Goal: Share content: Share content

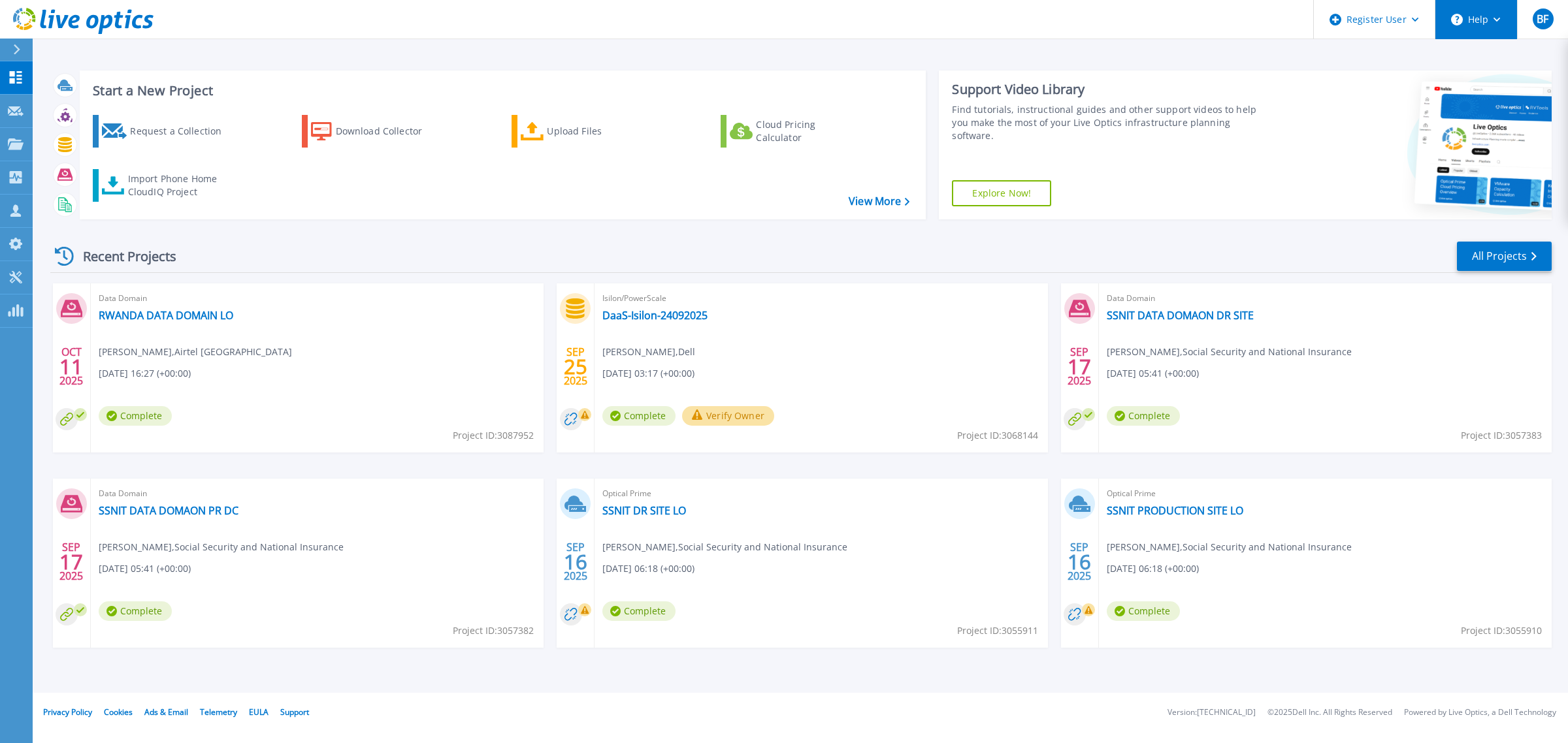
click at [1506, 22] on button "Help" at bounding box center [1476, 19] width 81 height 40
click at [1490, 92] on link "Contact Support" at bounding box center [1509, 88] width 146 height 32
click at [22, 79] on icon at bounding box center [16, 78] width 16 height 12
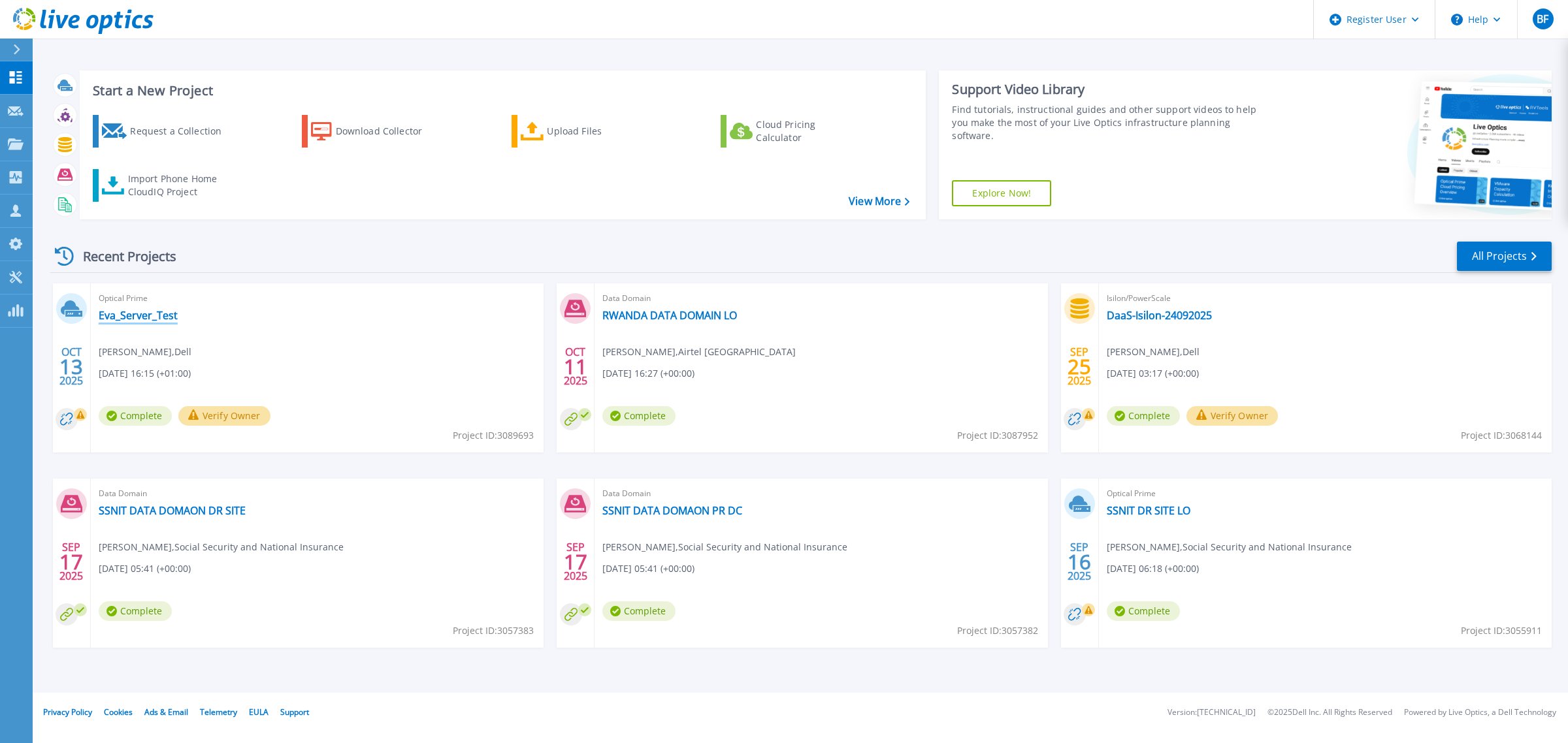
click at [142, 318] on link "Eva_Server_Test" at bounding box center [138, 315] width 79 height 13
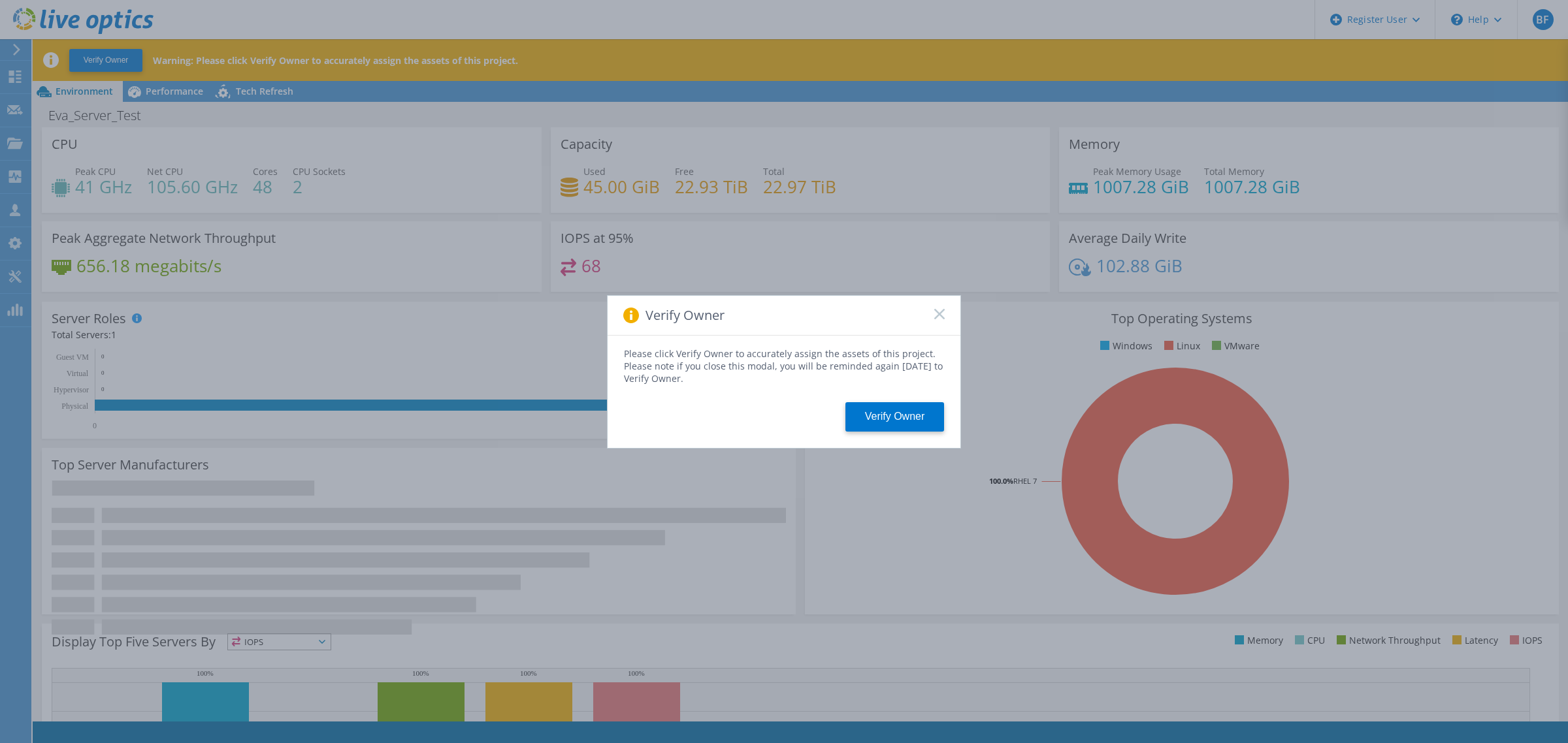
click at [936, 322] on div "Verify Owner" at bounding box center [784, 316] width 353 height 40
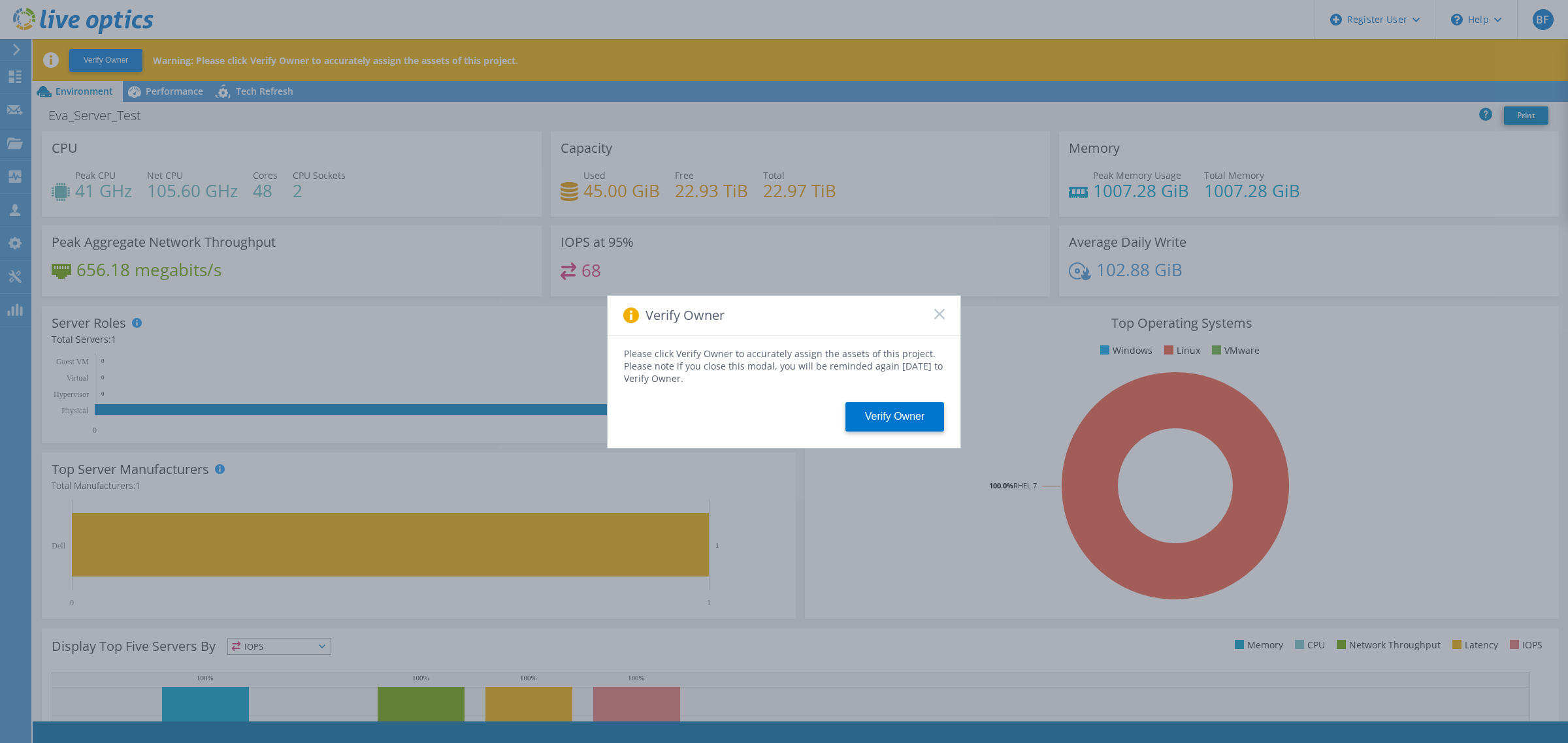
click at [940, 315] on rect at bounding box center [940, 314] width 11 height 11
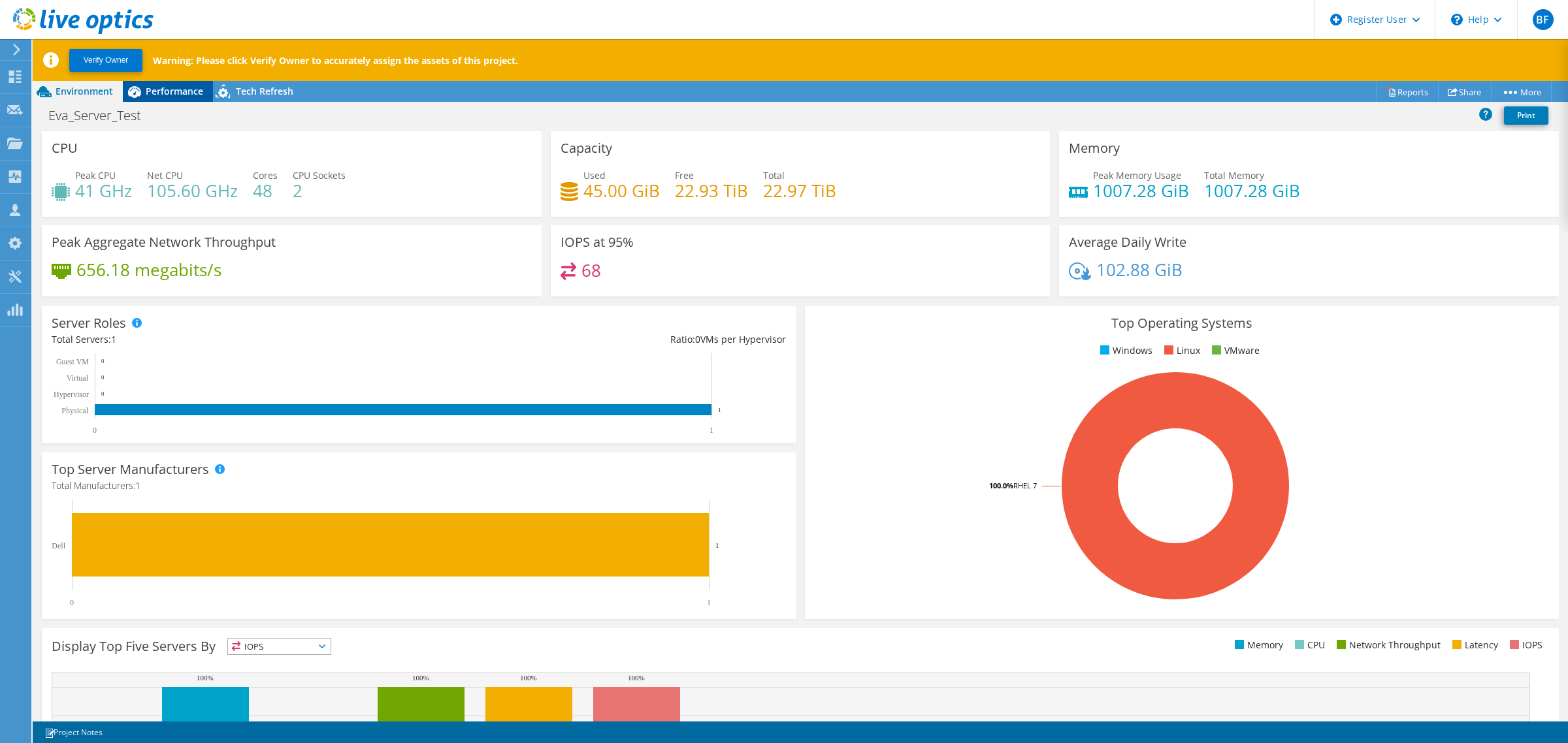
click at [173, 95] on span "Performance" at bounding box center [175, 91] width 57 height 12
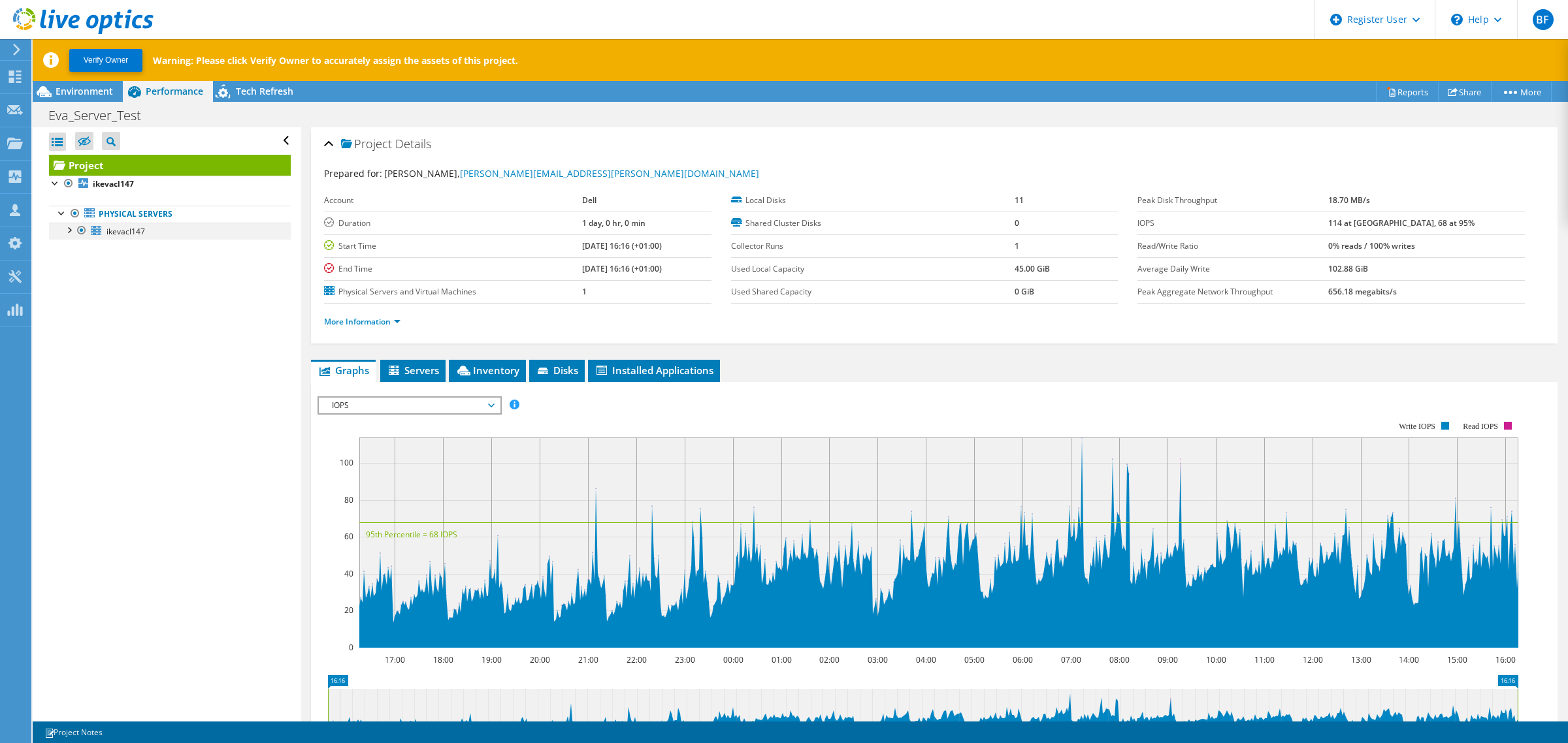
click at [71, 233] on div at bounding box center [68, 229] width 13 height 13
click at [103, 87] on span "Environment" at bounding box center [85, 91] width 57 height 12
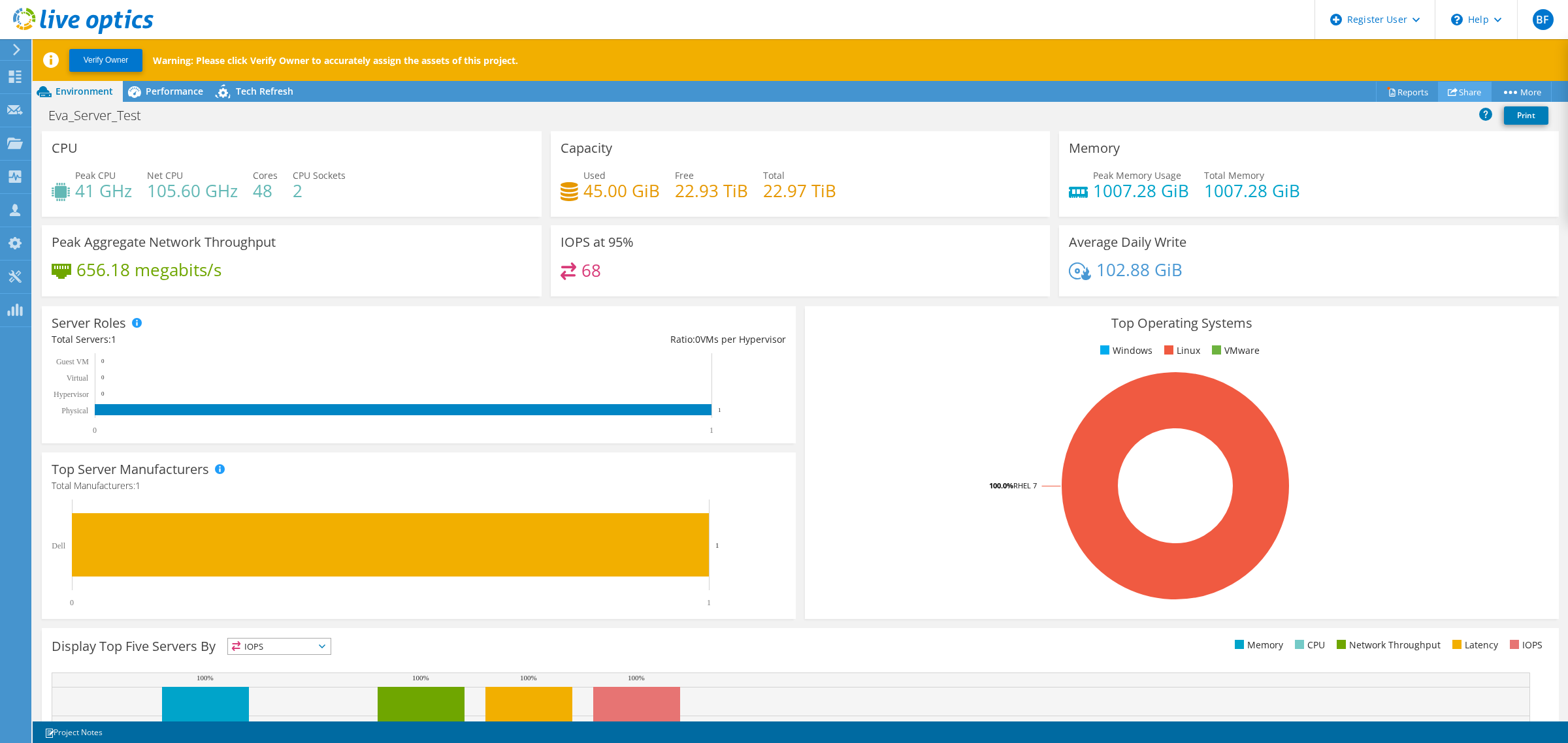
click at [1456, 90] on link "Share" at bounding box center [1465, 92] width 54 height 20
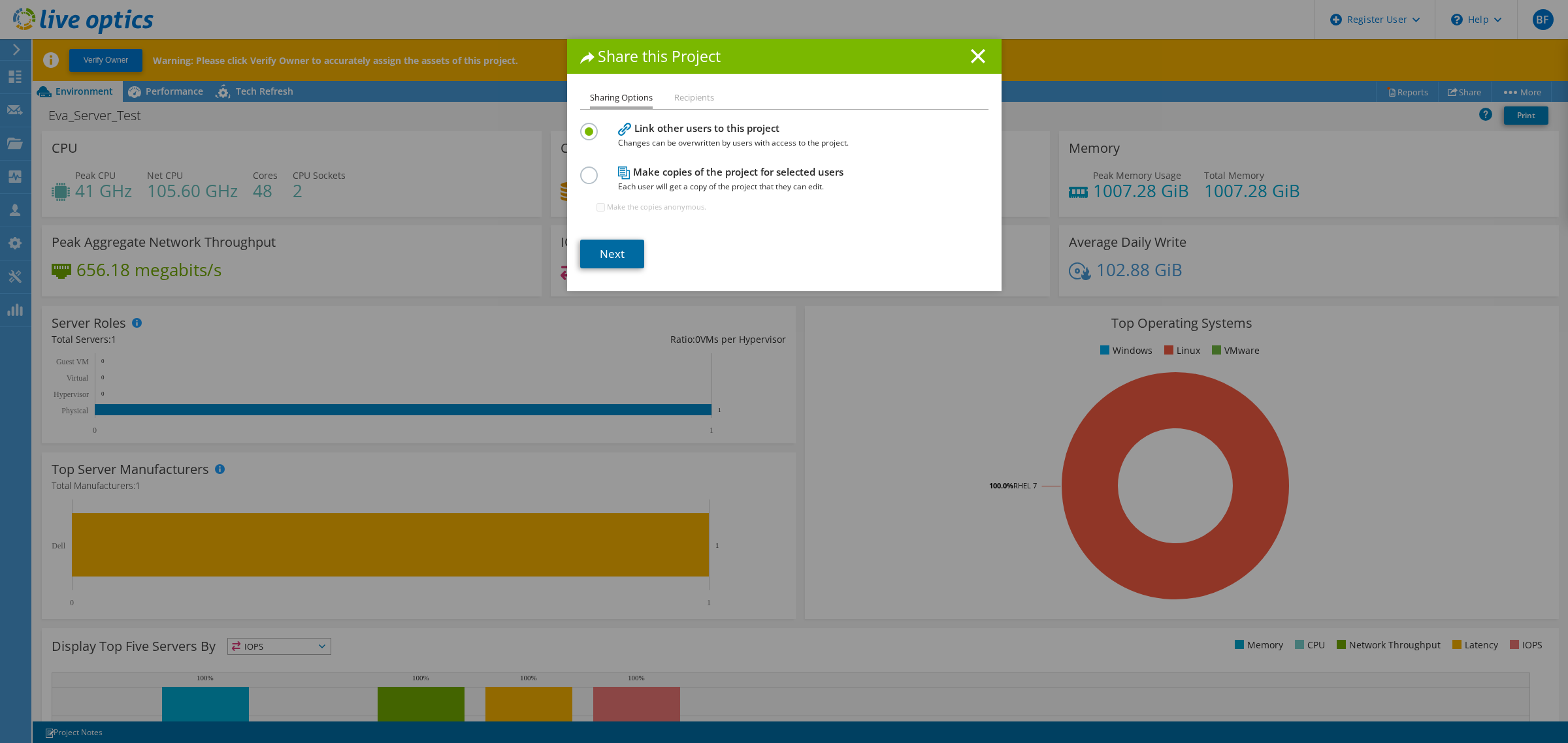
click at [599, 258] on link "Next" at bounding box center [612, 254] width 64 height 29
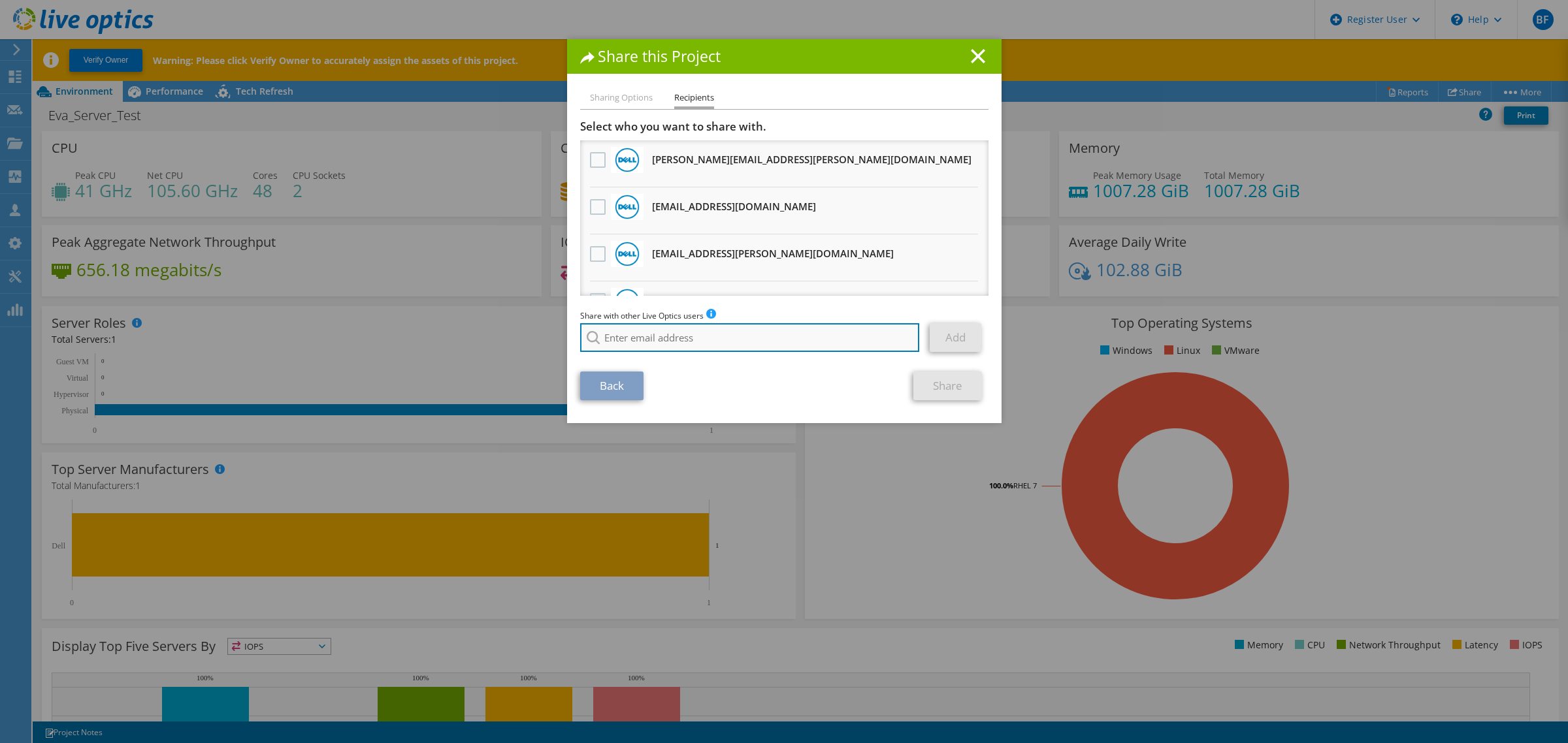
click at [655, 330] on input "search" at bounding box center [750, 337] width 340 height 29
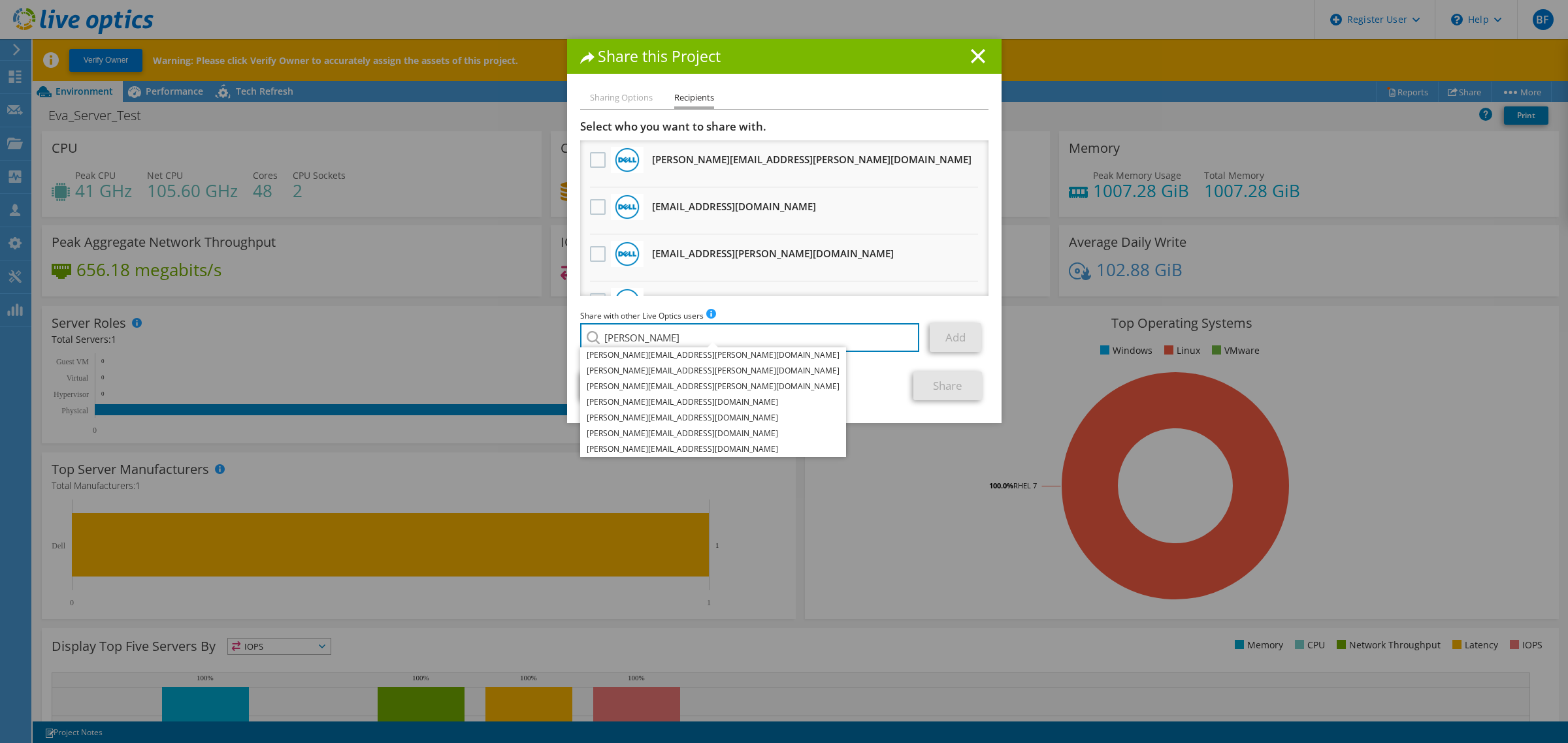
type input "thomas"
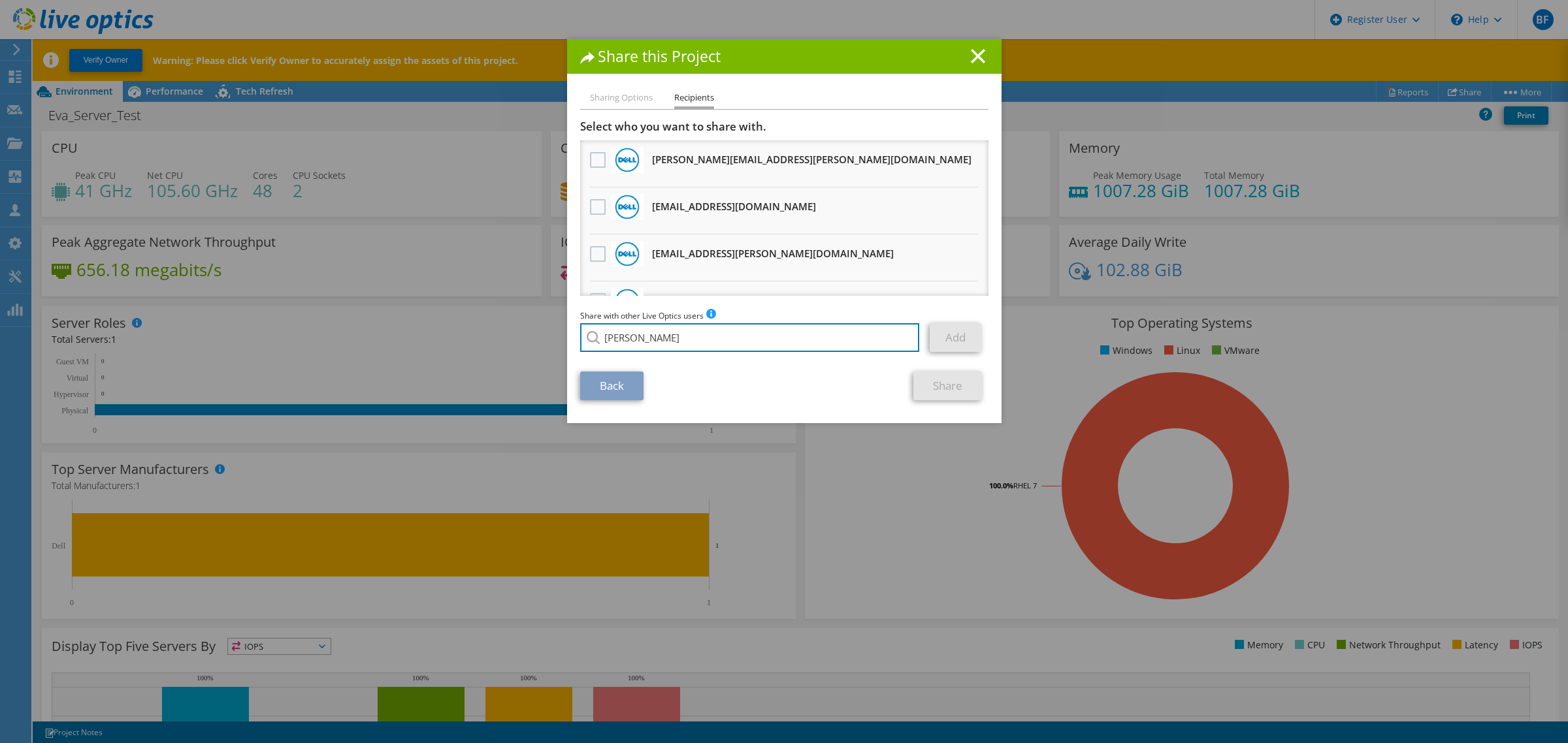
drag, startPoint x: 656, startPoint y: 334, endPoint x: 389, endPoint y: 337, distance: 267.0
click at [389, 337] on div "Share this Project Sharing Options Recipients Link other users to this project …" at bounding box center [784, 372] width 1568 height 665
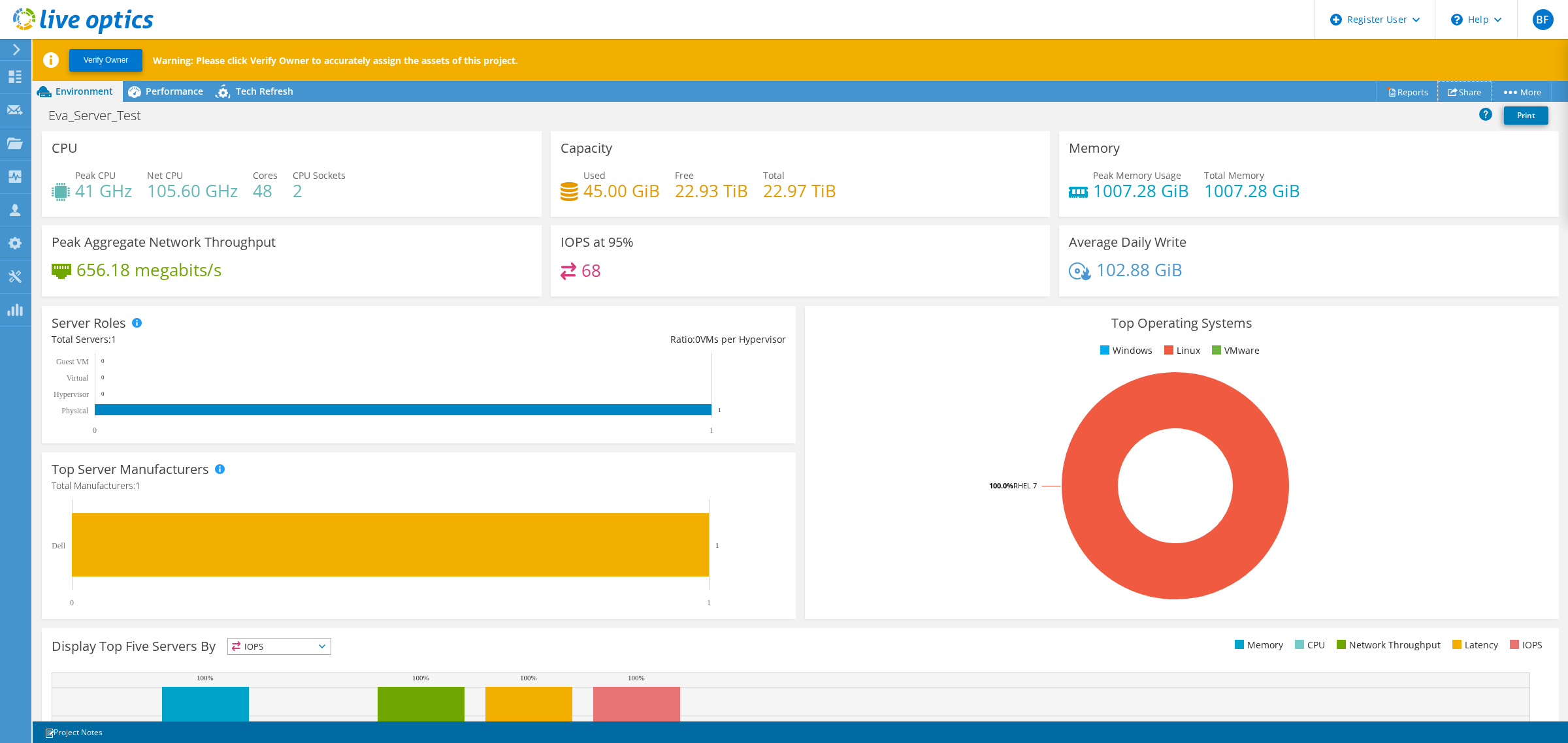
click at [1448, 90] on icon at bounding box center [1452, 92] width 10 height 10
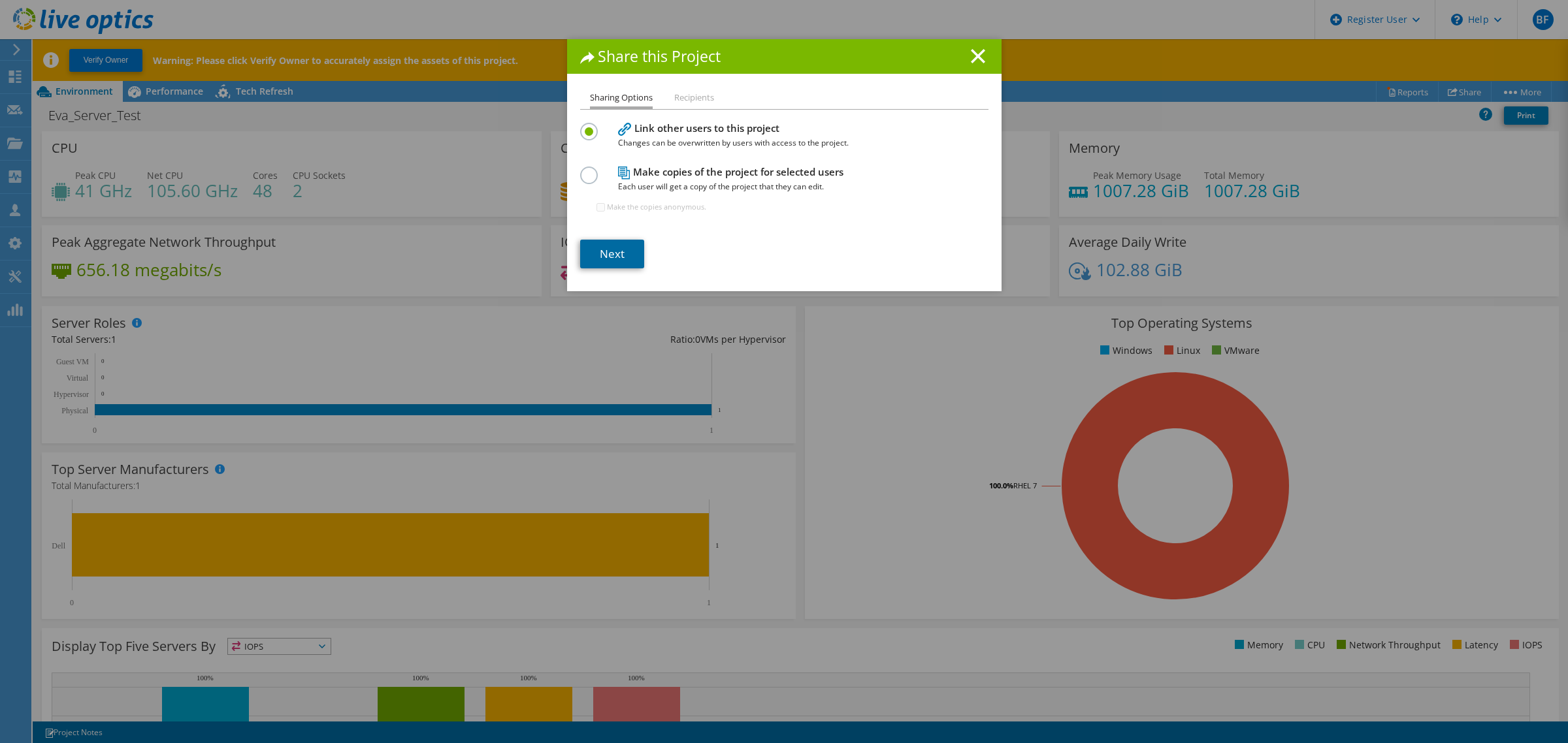
click at [602, 256] on link "Next" at bounding box center [612, 254] width 64 height 29
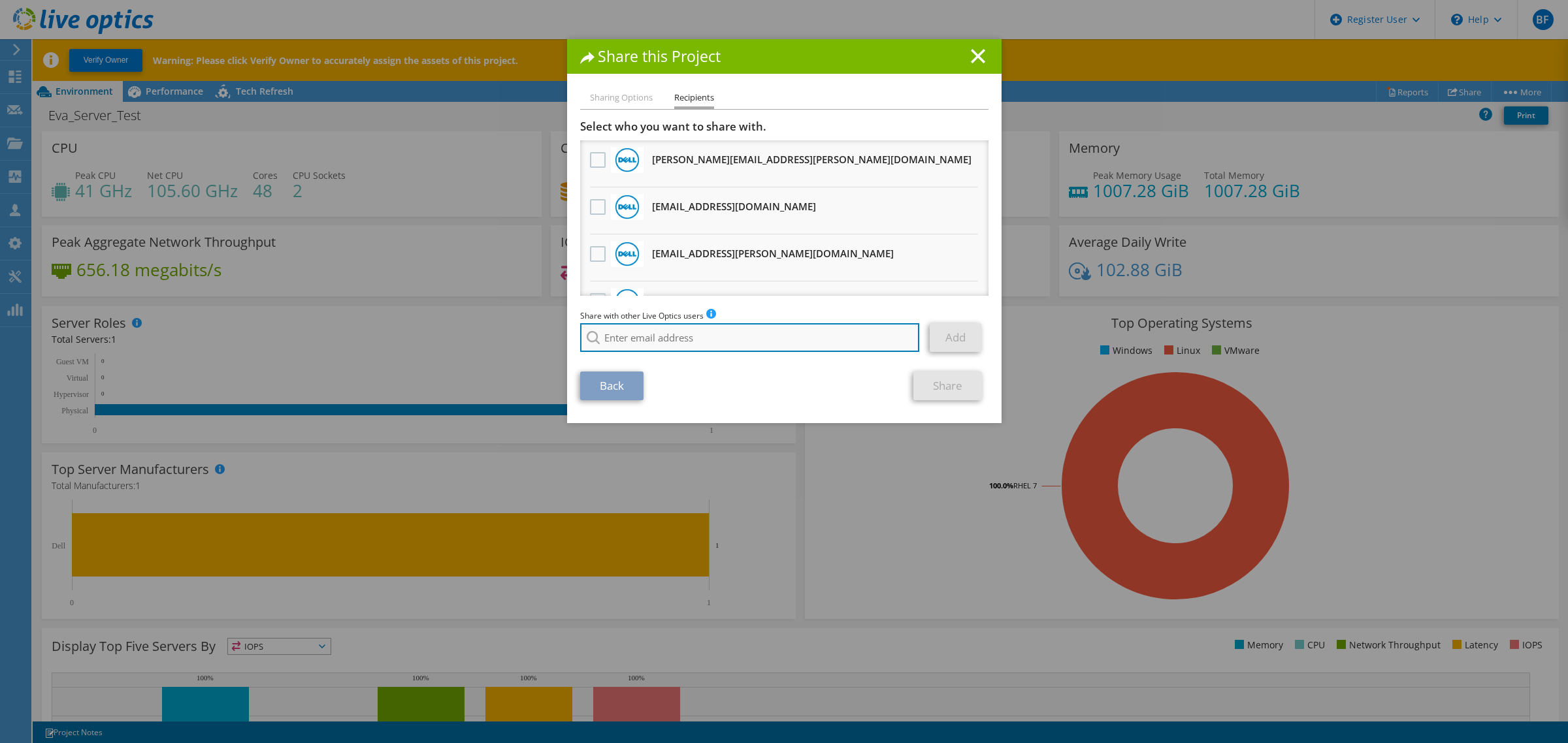
click at [666, 330] on input "search" at bounding box center [750, 337] width 340 height 29
paste input "Biedinger, Thomas <Thomas.Biedinger@dell.com>"
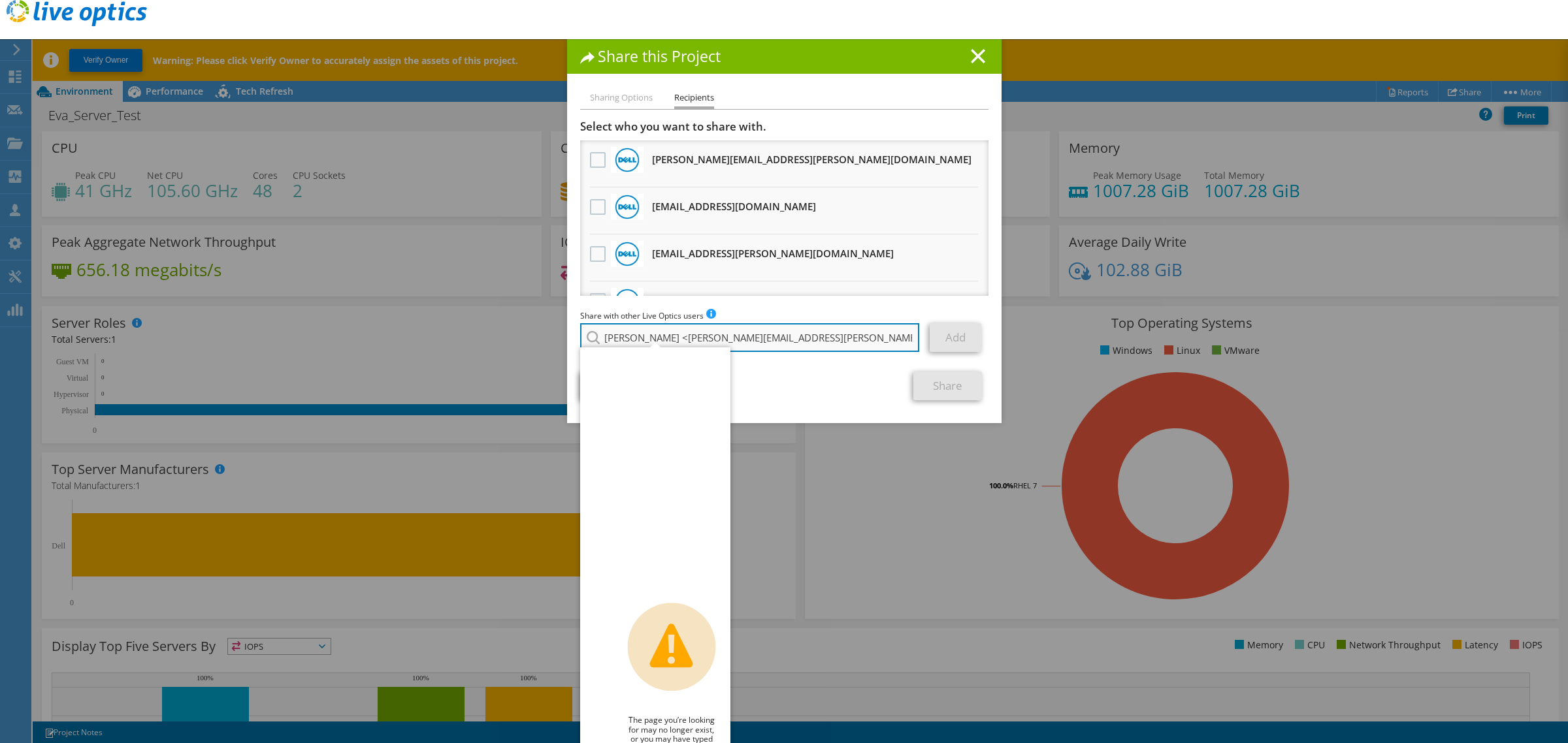
type input "Biedinger, Thomas <Thomas.Biedinger@dell.com"
drag, startPoint x: 648, startPoint y: 337, endPoint x: 570, endPoint y: 332, distance: 78.2
click at [570, 332] on div "Sharing Options Recipients Link other users to this project Changes can be over…" at bounding box center [784, 257] width 434 height 333
drag, startPoint x: 688, startPoint y: 341, endPoint x: 484, endPoint y: 330, distance: 204.3
click at [484, 330] on div "Share this Project Sharing Options Recipients Link other users to this project …" at bounding box center [784, 372] width 1568 height 665
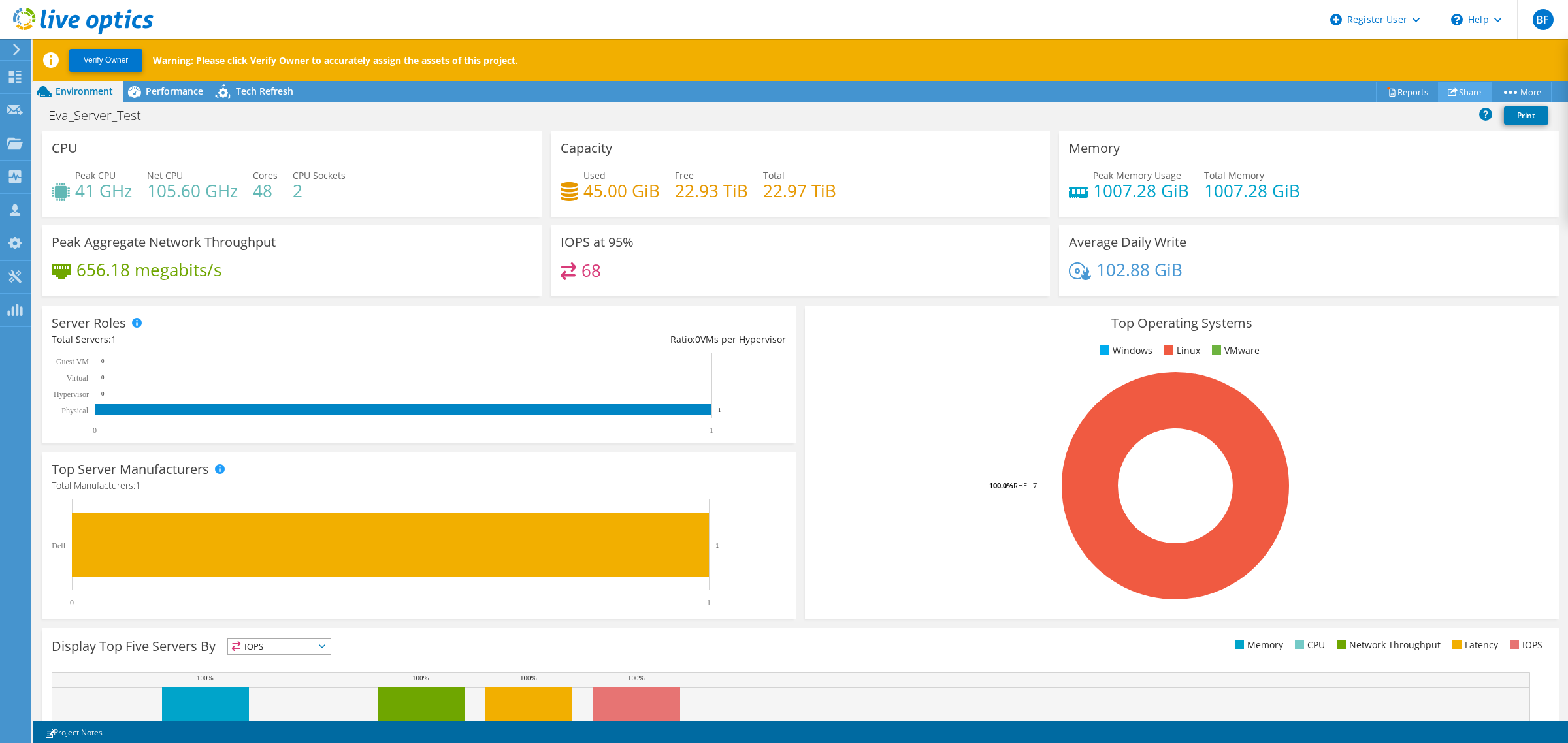
click at [1470, 88] on link "Share" at bounding box center [1465, 92] width 54 height 20
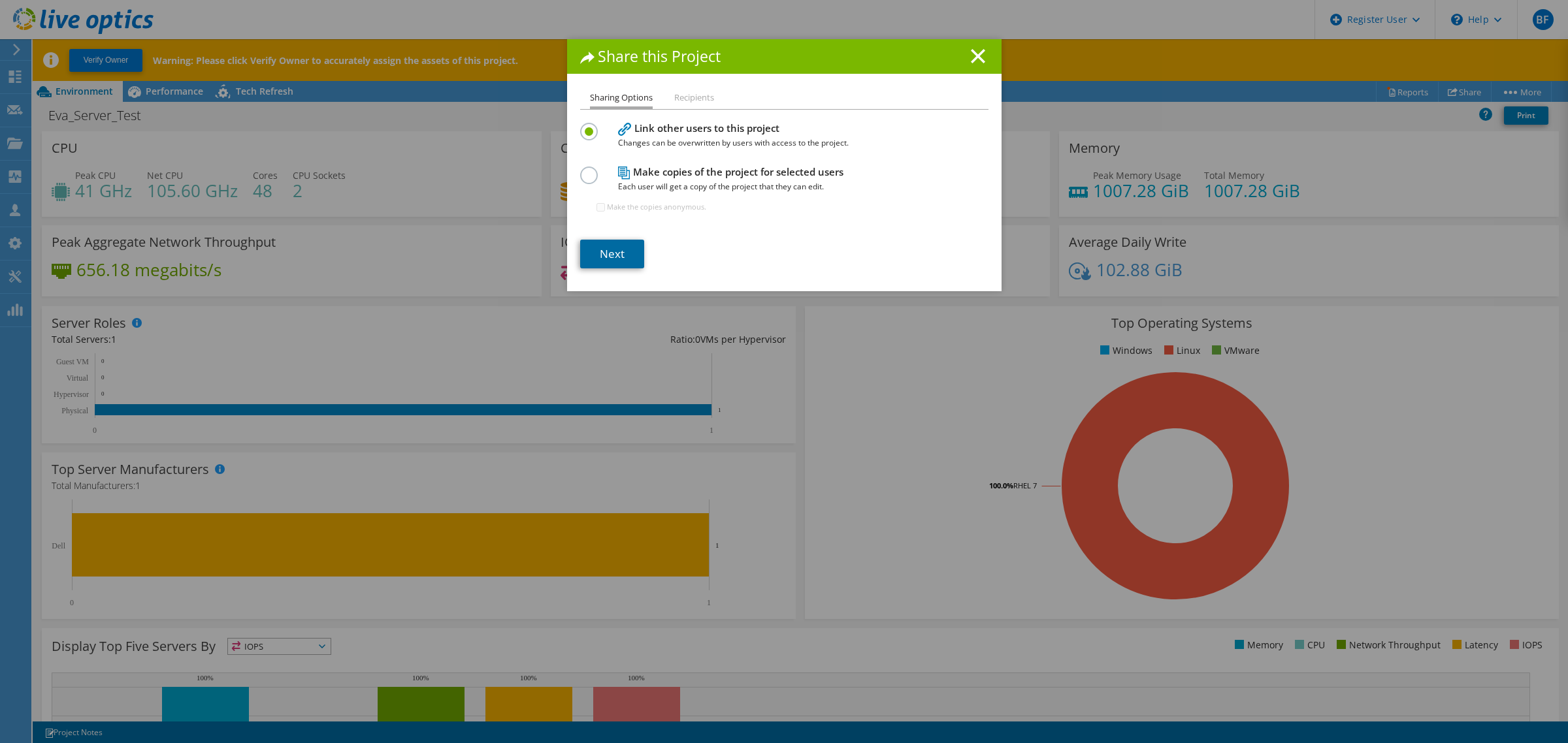
click at [616, 251] on link "Next" at bounding box center [612, 254] width 64 height 29
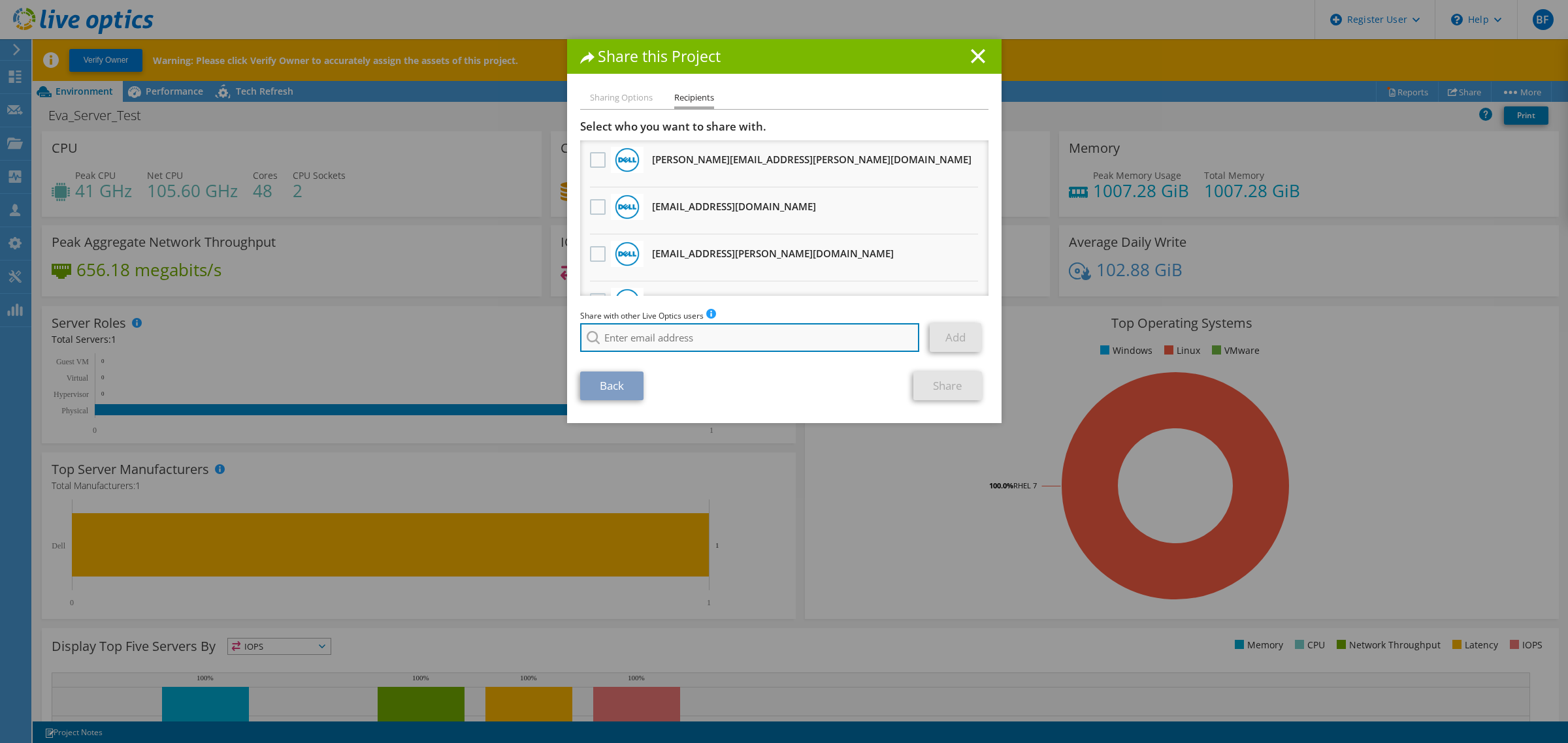
click at [710, 337] on input "search" at bounding box center [750, 337] width 340 height 29
paste input "Biedinger, Thomas <Thomas.Biedinger@dell.com>"
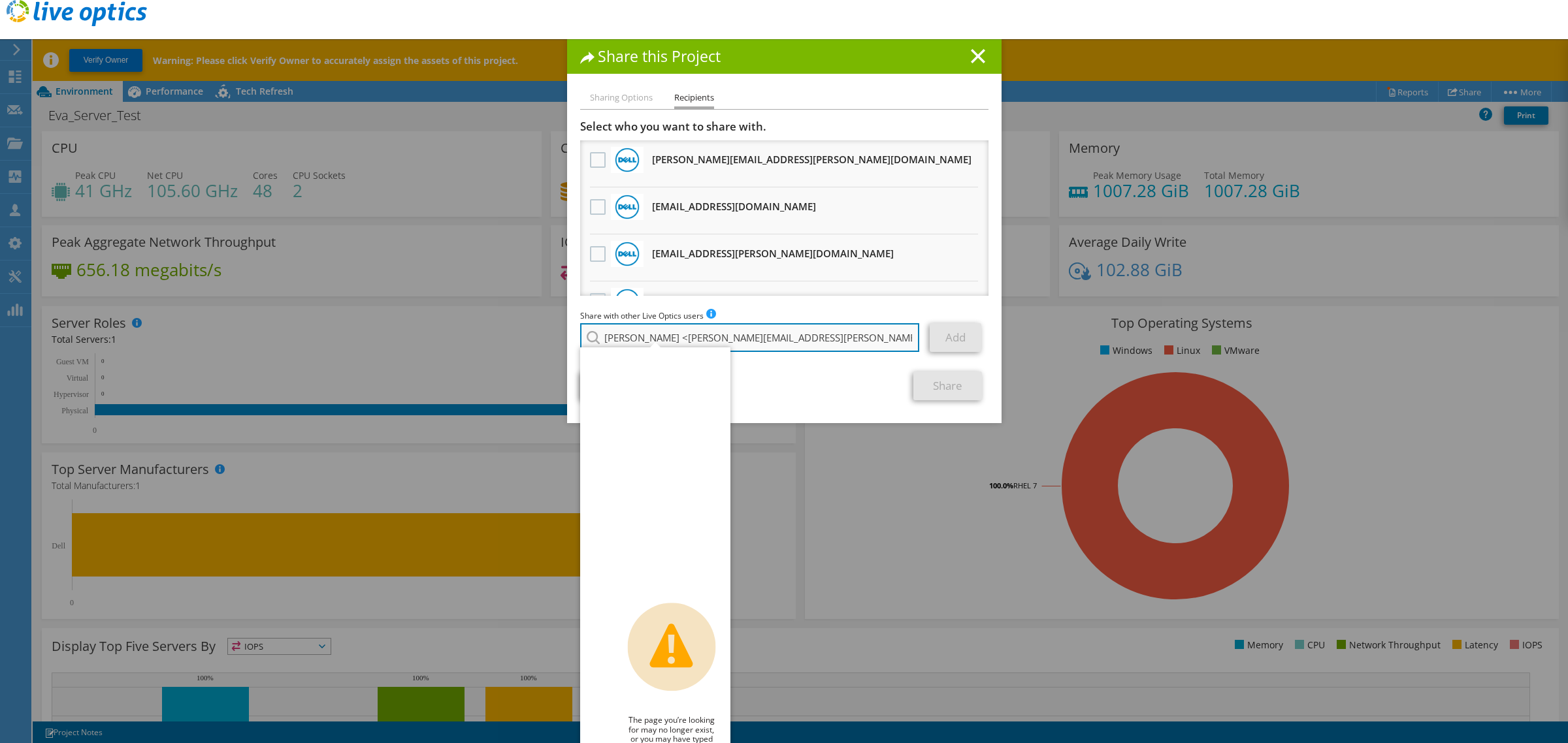
type input "Biedinger, Thomas <Thomas.Biedinger@dell.com"
drag, startPoint x: 690, startPoint y: 337, endPoint x: 541, endPoint y: 333, distance: 149.1
click at [541, 333] on div "Share this Project Sharing Options Recipients Link other users to this project …" at bounding box center [784, 372] width 1568 height 665
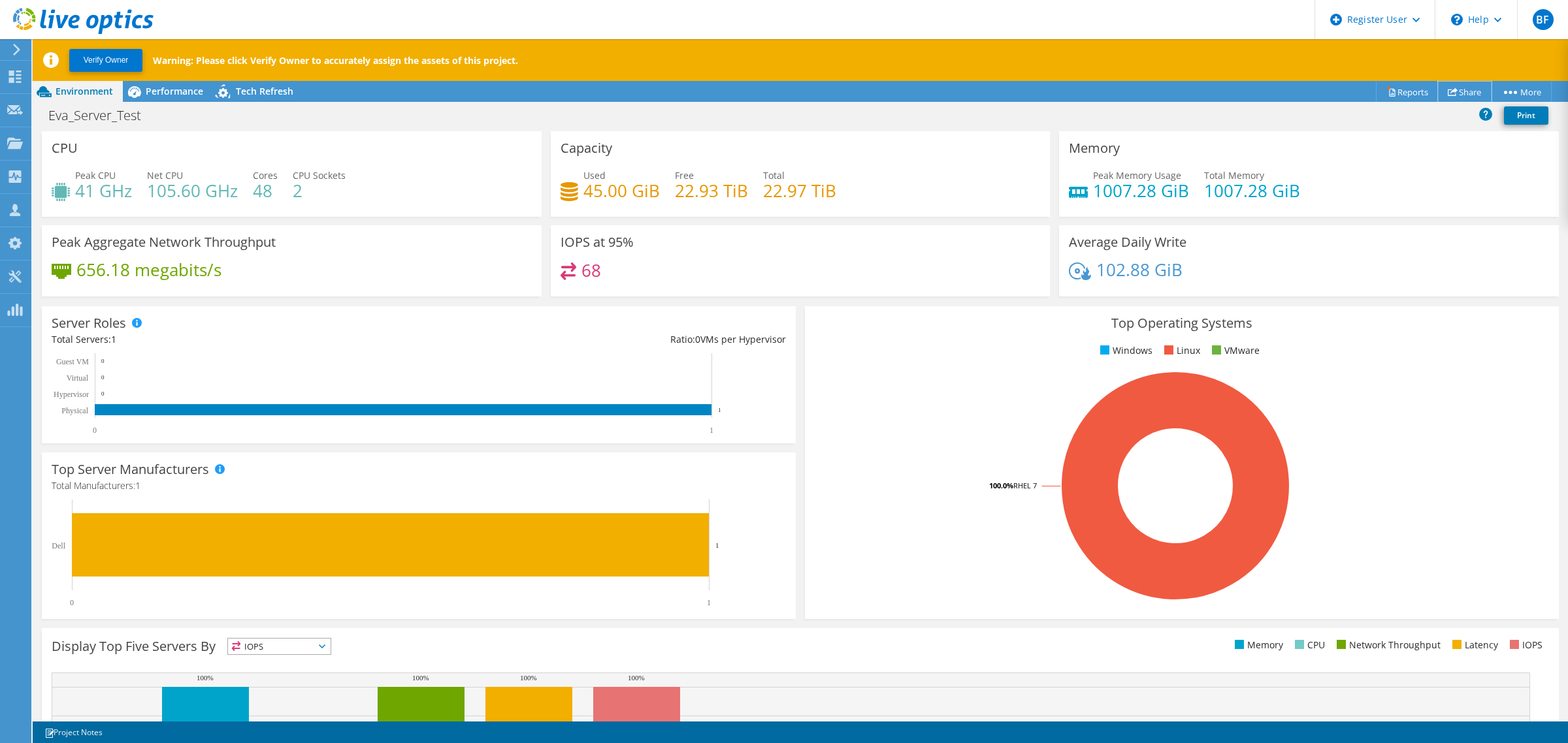
drag, startPoint x: 1465, startPoint y: 86, endPoint x: 1398, endPoint y: 116, distance: 73.4
click at [1465, 86] on link "Share" at bounding box center [1465, 92] width 54 height 20
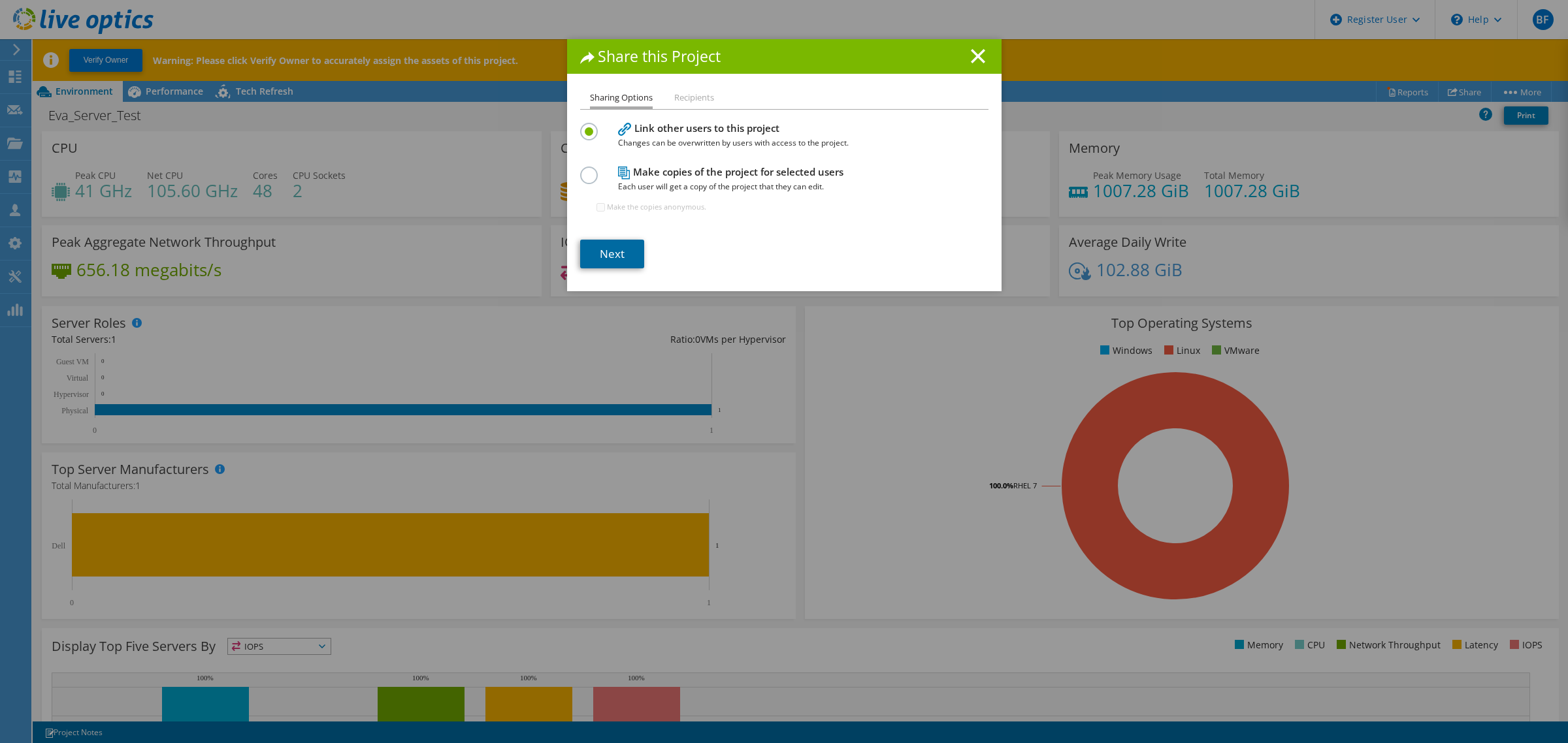
click at [611, 261] on link "Next" at bounding box center [612, 254] width 64 height 29
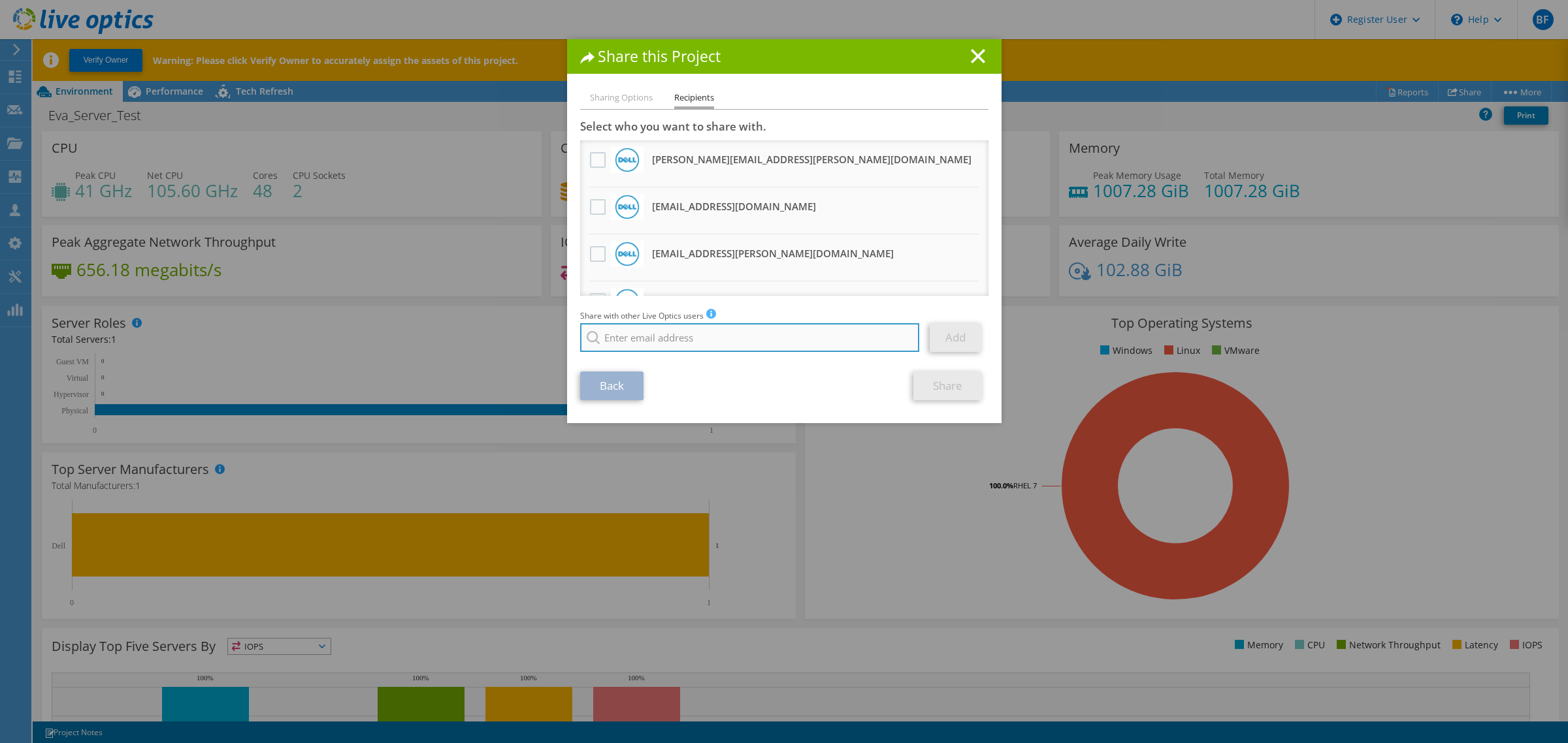
click at [650, 344] on input "search" at bounding box center [750, 337] width 340 height 29
paste input "Thomas.Biedinger@dell.com"
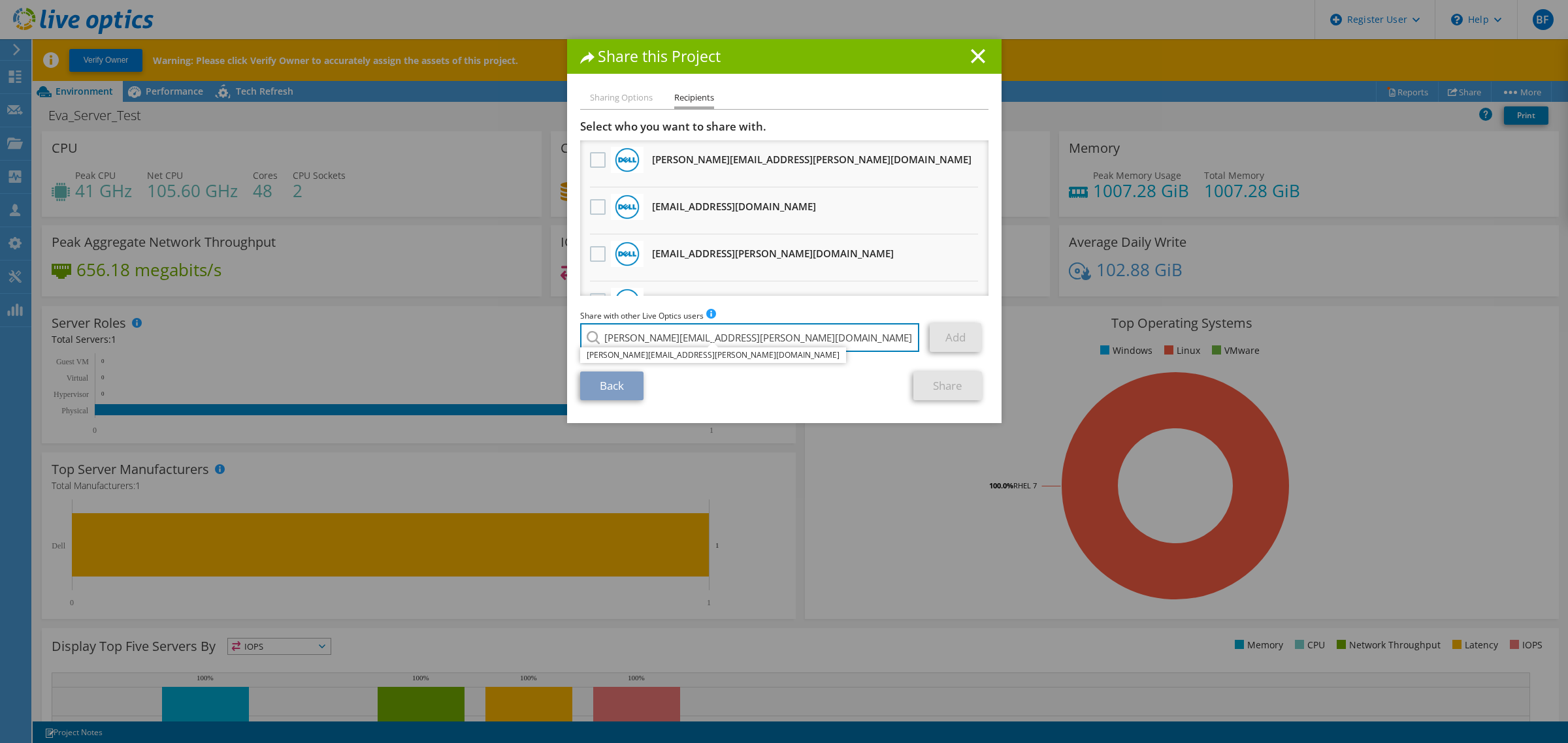
type input "Thomas.Biedinger@dell.com"
click at [621, 357] on li "Thomas.Biedinger@dell.com" at bounding box center [713, 355] width 266 height 16
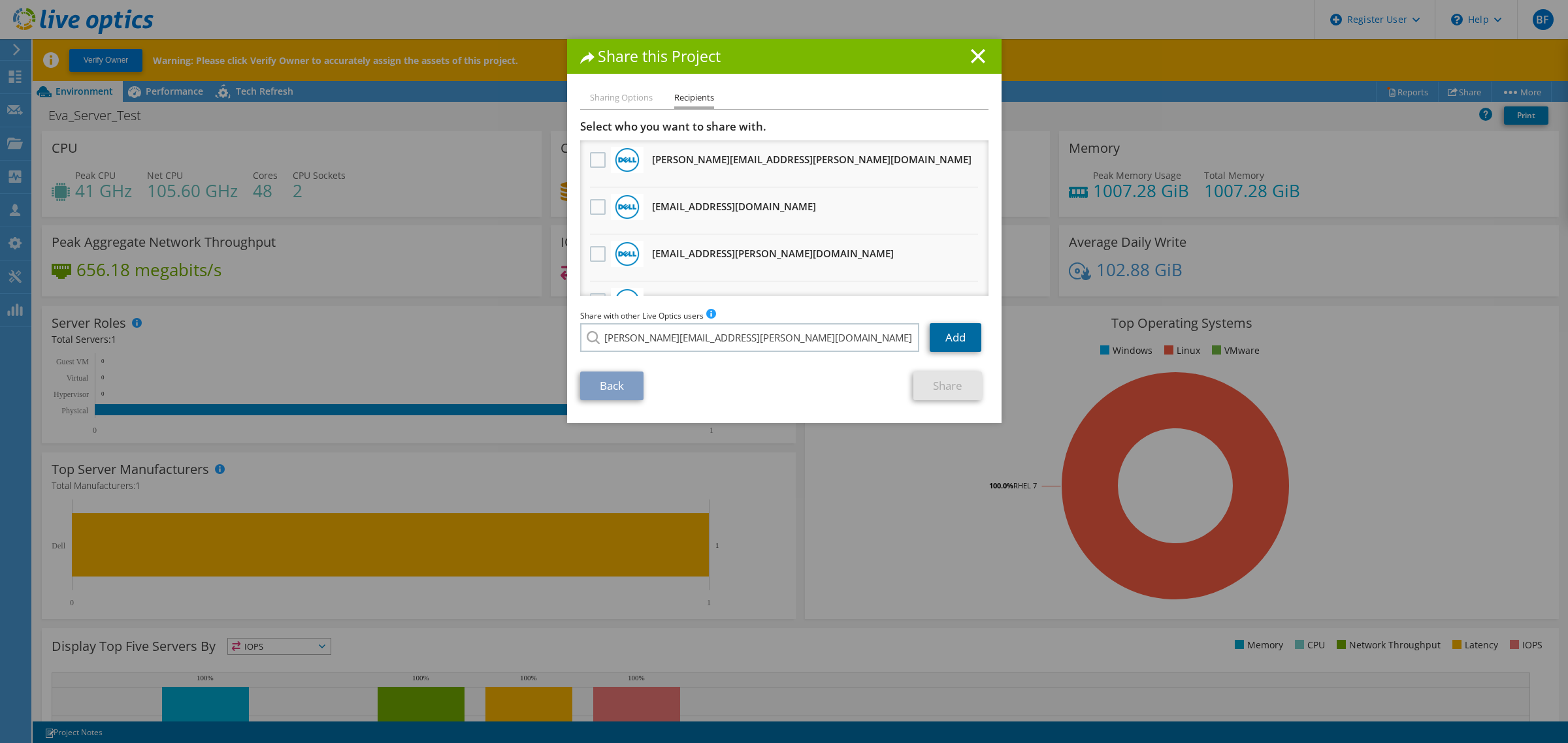
click at [929, 333] on link "Add" at bounding box center [955, 337] width 52 height 29
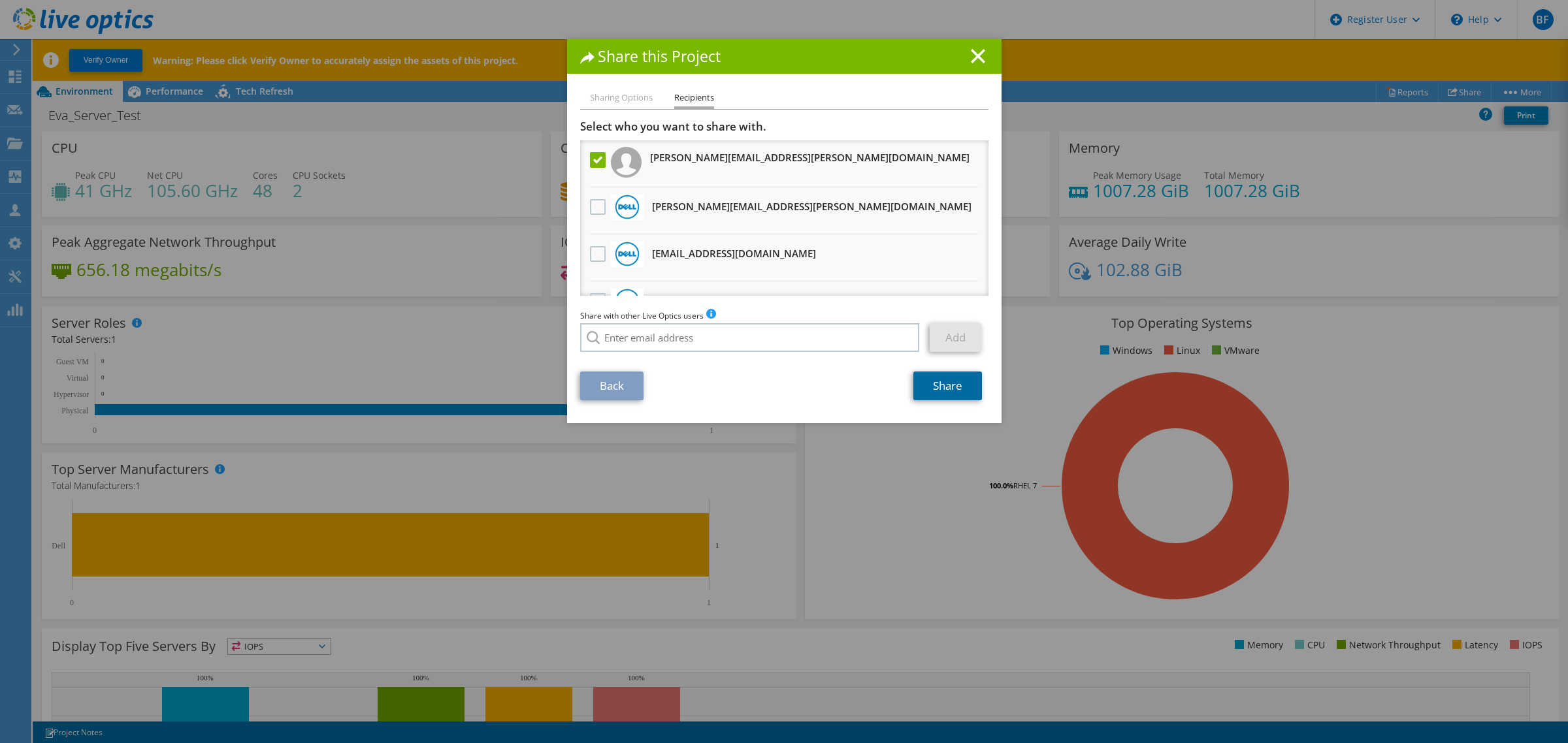
click at [944, 391] on link "Share" at bounding box center [947, 385] width 68 height 29
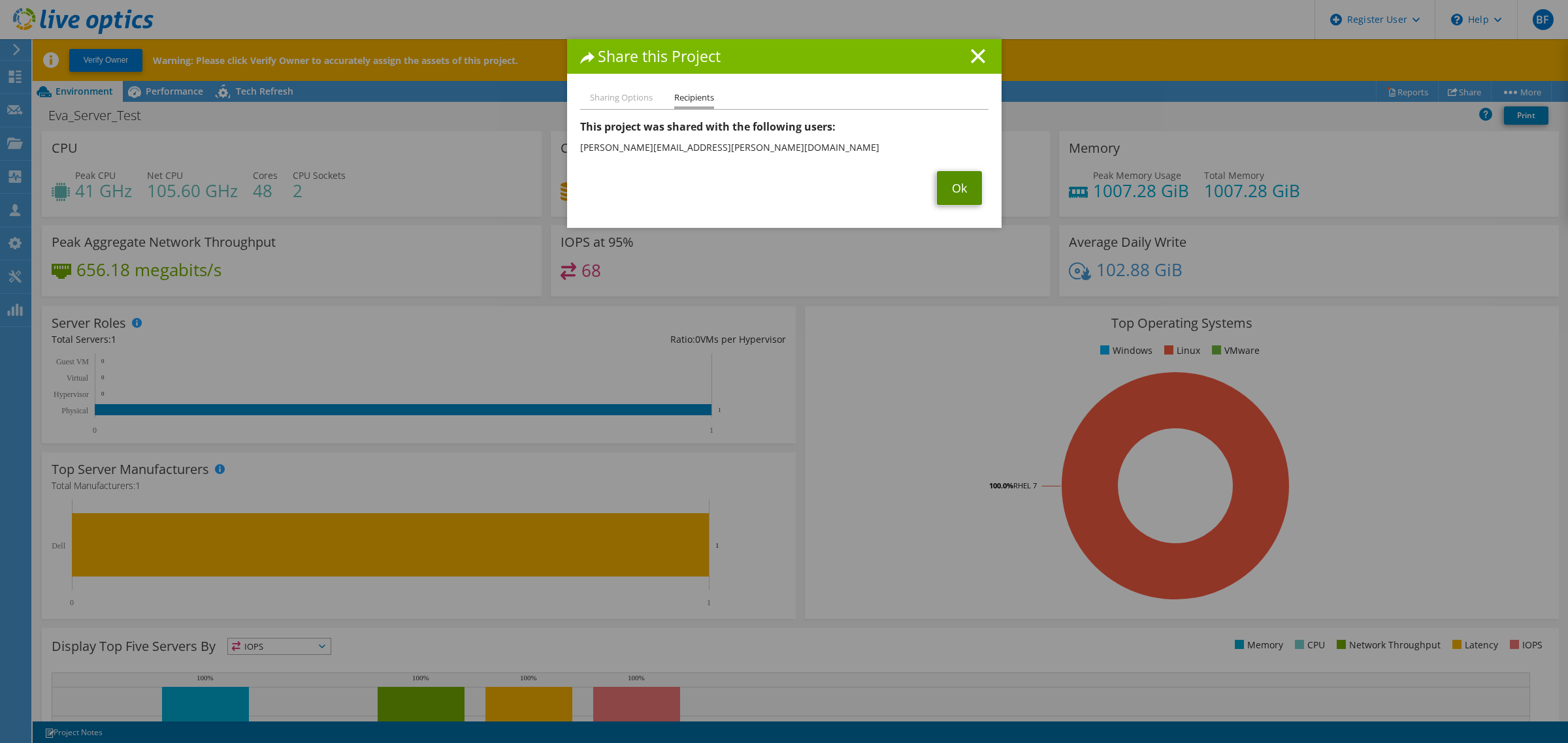
click at [956, 180] on link "Ok" at bounding box center [960, 188] width 45 height 34
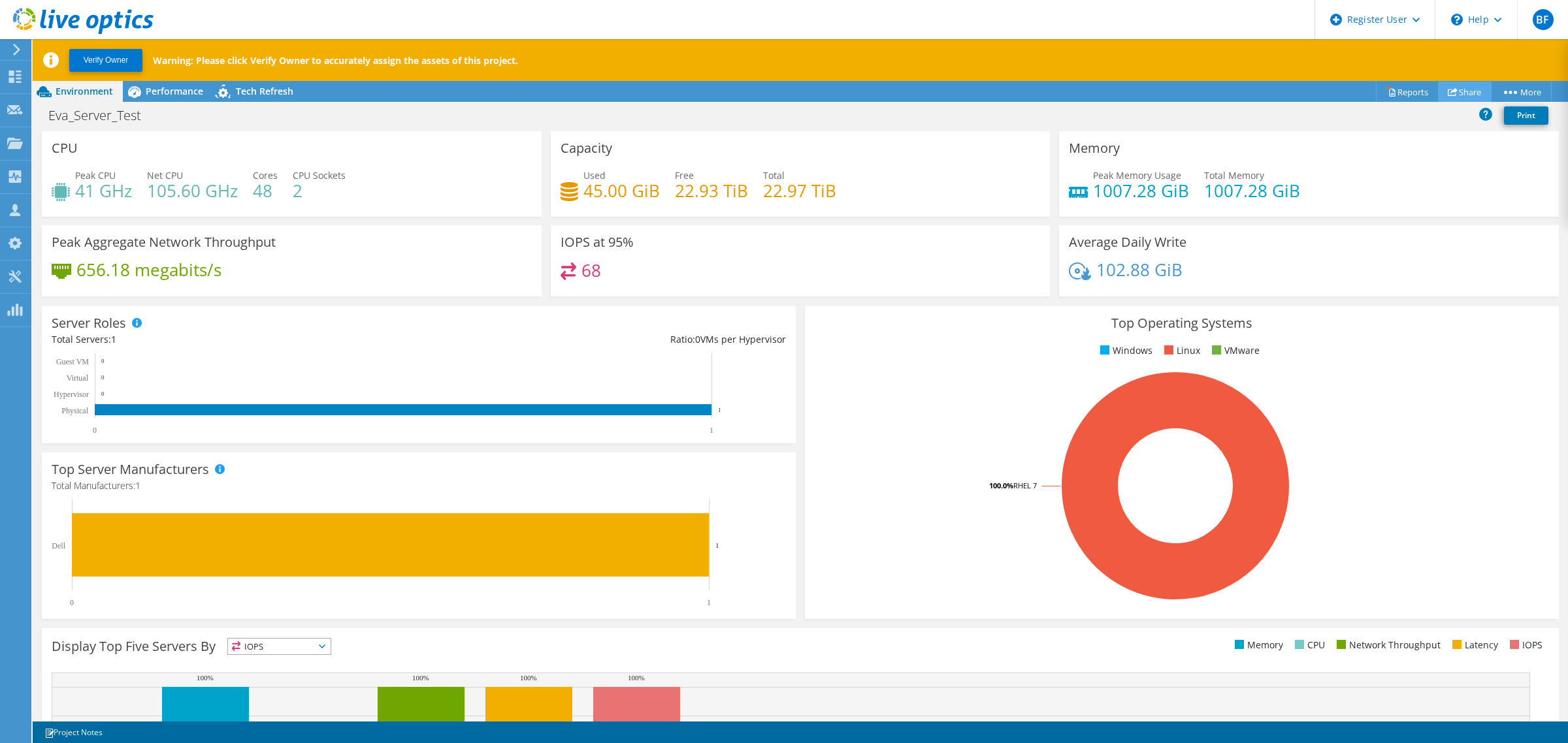
click at [1458, 85] on link "Share" at bounding box center [1465, 92] width 54 height 20
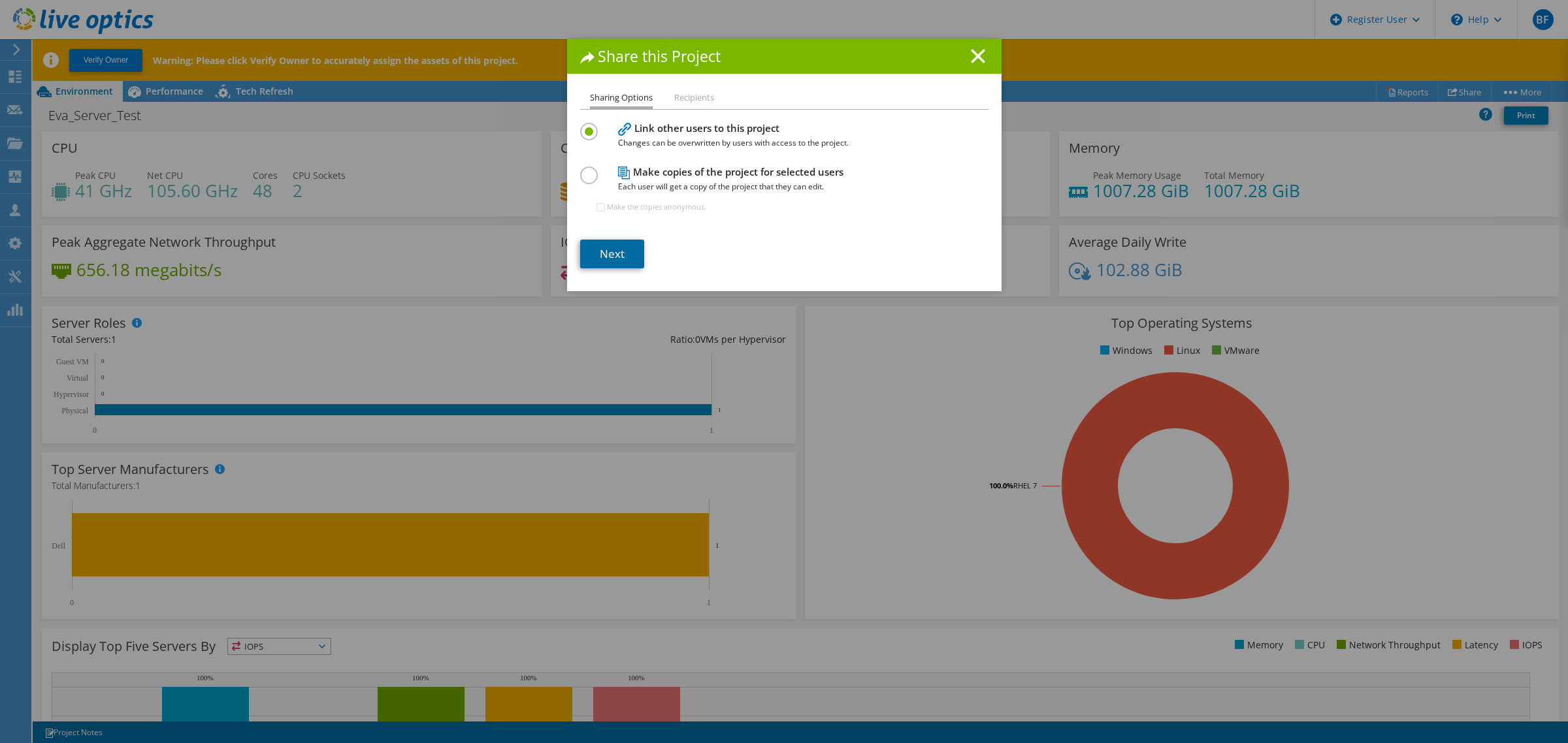
click at [599, 247] on link "Next" at bounding box center [612, 254] width 64 height 29
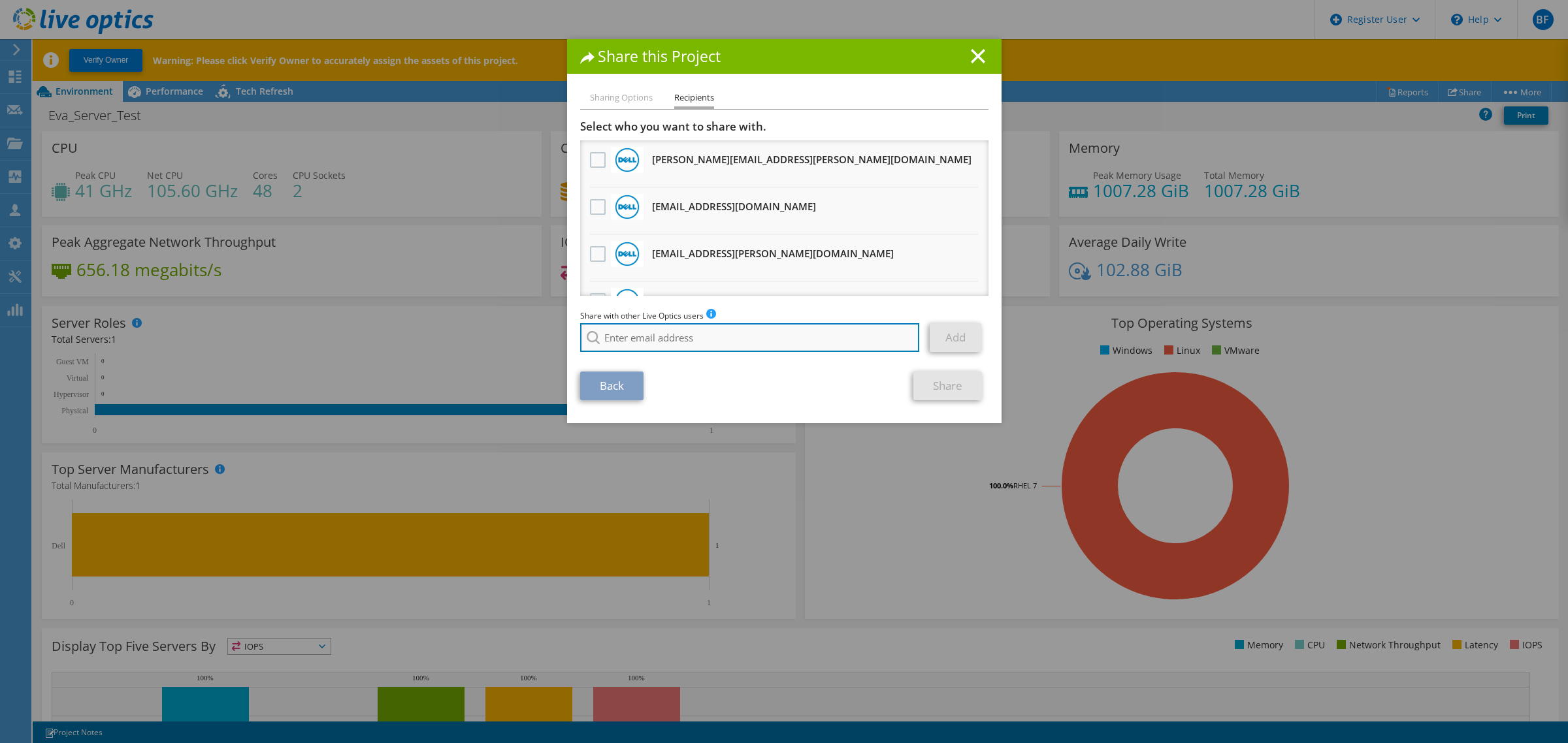
click at [635, 337] on input "search" at bounding box center [750, 337] width 340 height 29
paste input "Mohamed.El.Kadi@dell.com"
click at [752, 345] on input "Mohamed.El.Kadi@dell.com" at bounding box center [750, 337] width 340 height 29
type input "Mohamed.El.Kadi@dell.com"
click at [974, 51] on icon at bounding box center [978, 56] width 15 height 15
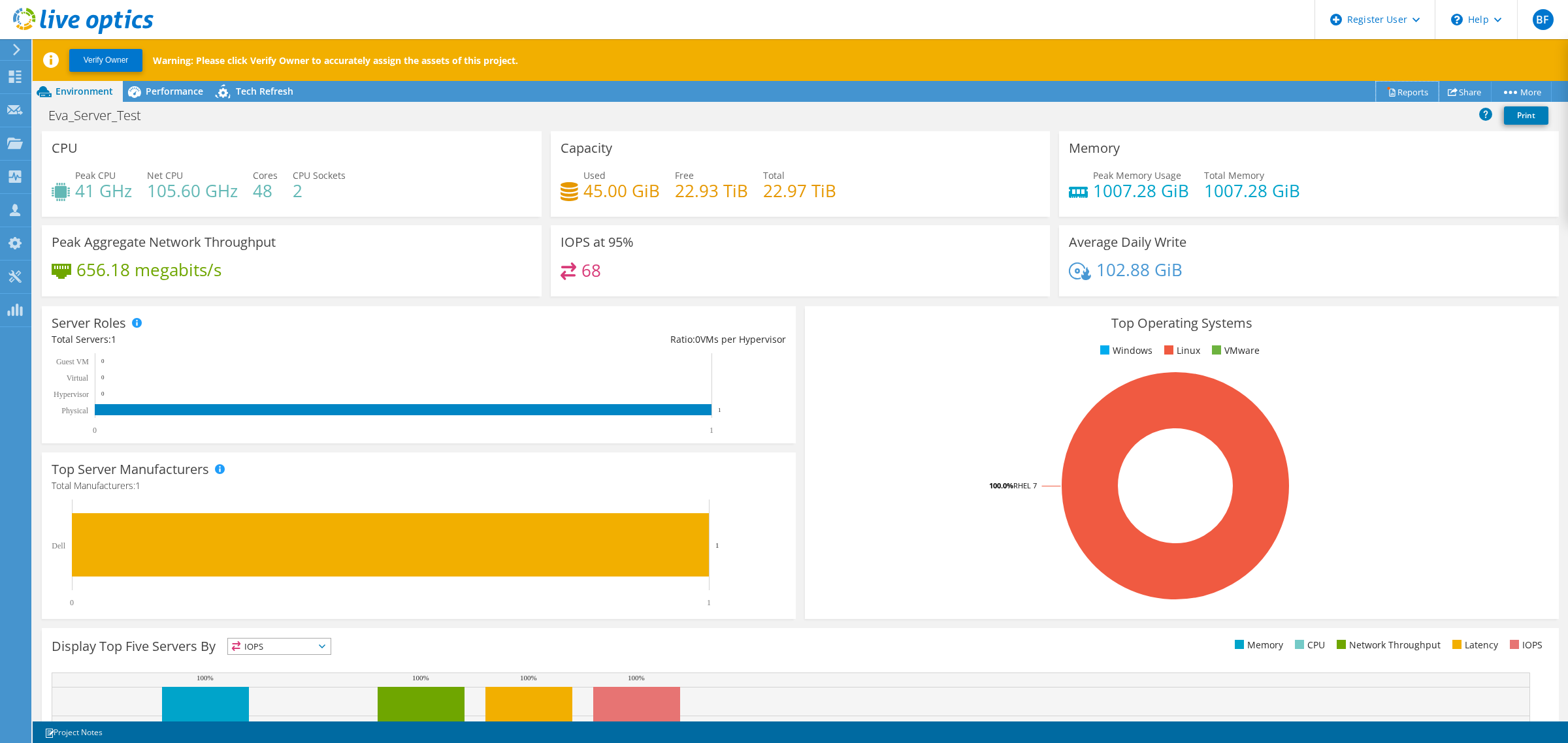
click at [1386, 93] on icon at bounding box center [1391, 92] width 10 height 10
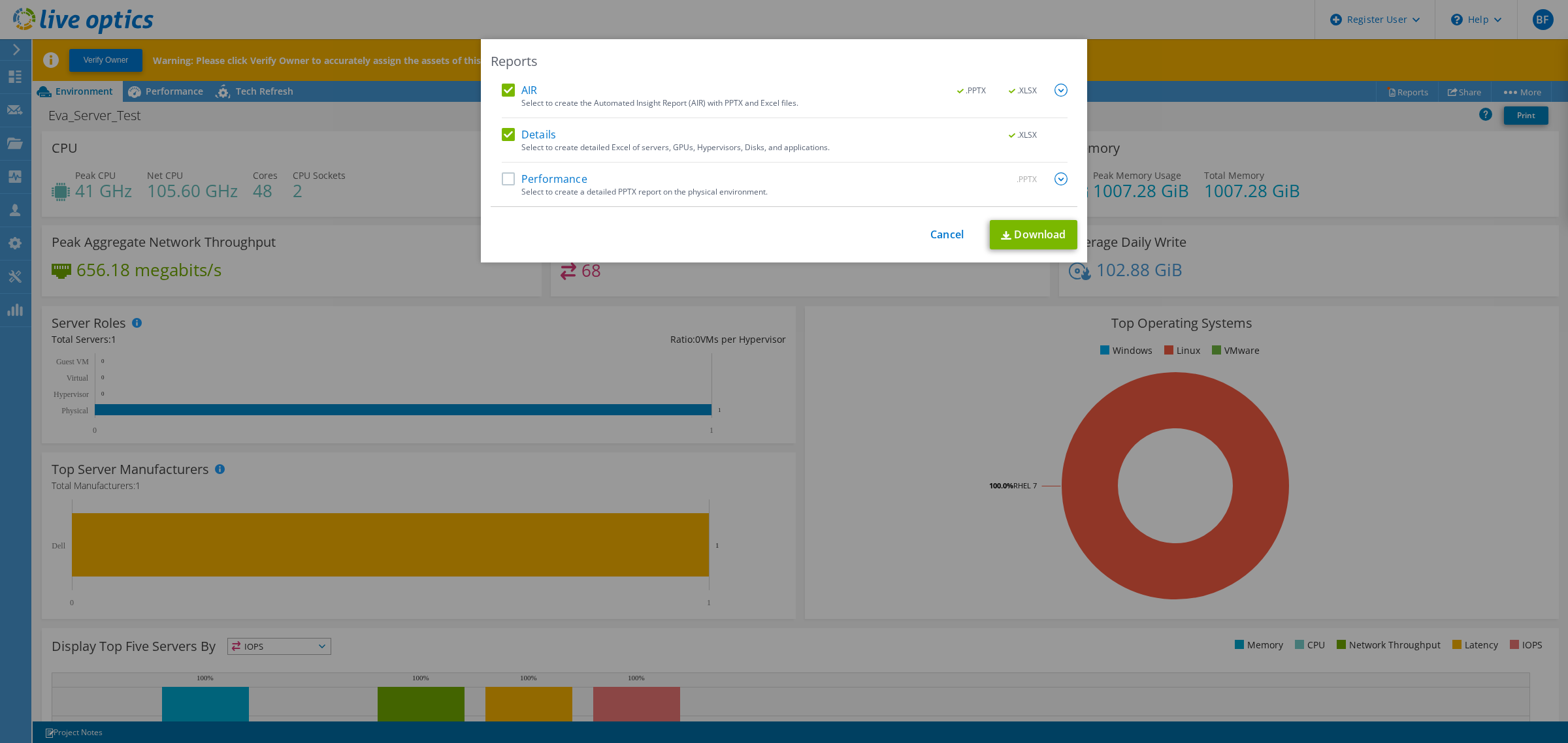
click at [502, 181] on label "Performance" at bounding box center [545, 178] width 85 height 13
click at [0, 0] on input "Performance" at bounding box center [0, 0] width 0 height 0
click at [1024, 236] on link "Download" at bounding box center [1033, 235] width 88 height 29
click at [931, 343] on div "Reports AIR .PPTX .XLSX Select to create the Automated Insight Report (AIR) wit…" at bounding box center [784, 372] width 1568 height 665
